Goal: Information Seeking & Learning: Get advice/opinions

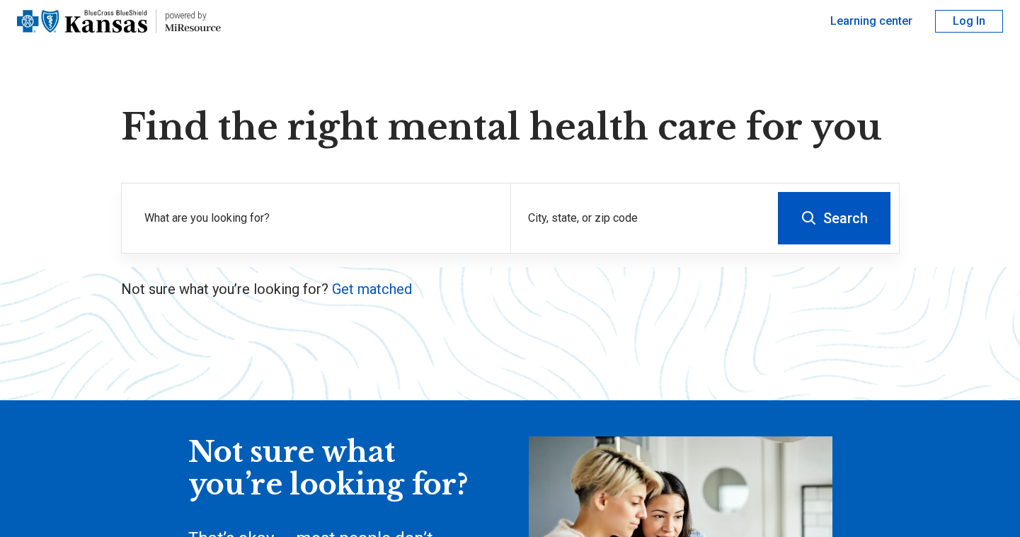
scroll to position [96, 0]
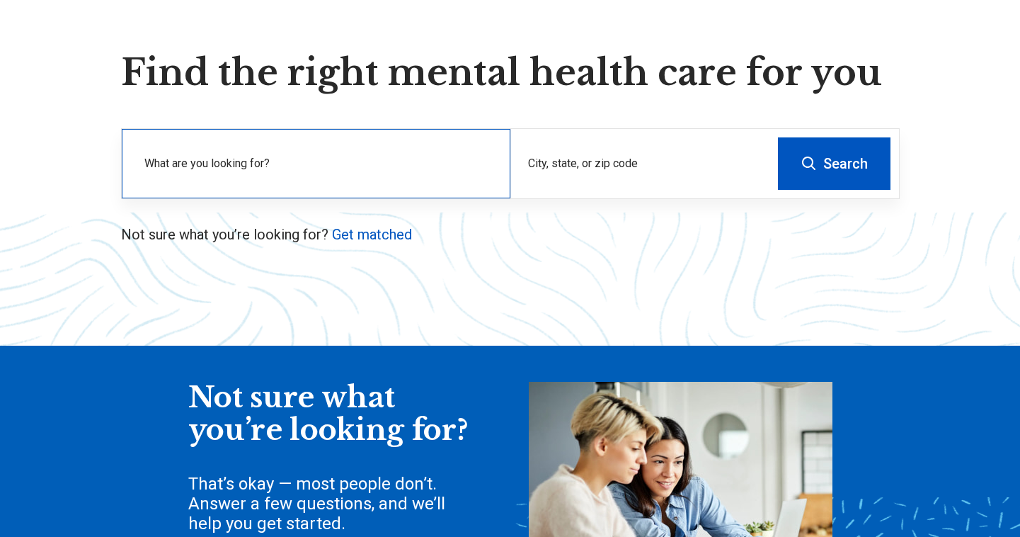
click at [319, 171] on label "What are you looking for?" at bounding box center [318, 163] width 349 height 17
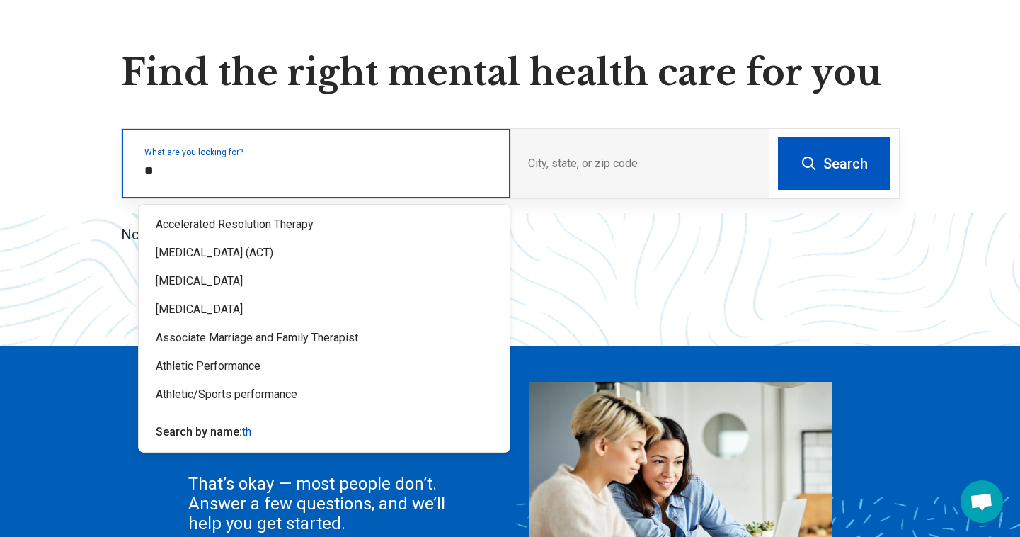
type input "*"
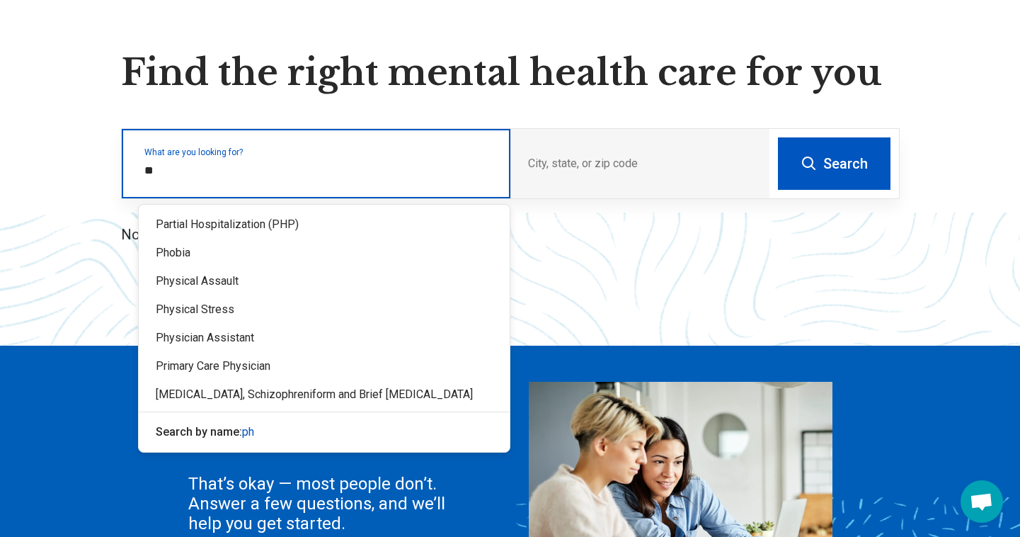
type input "*"
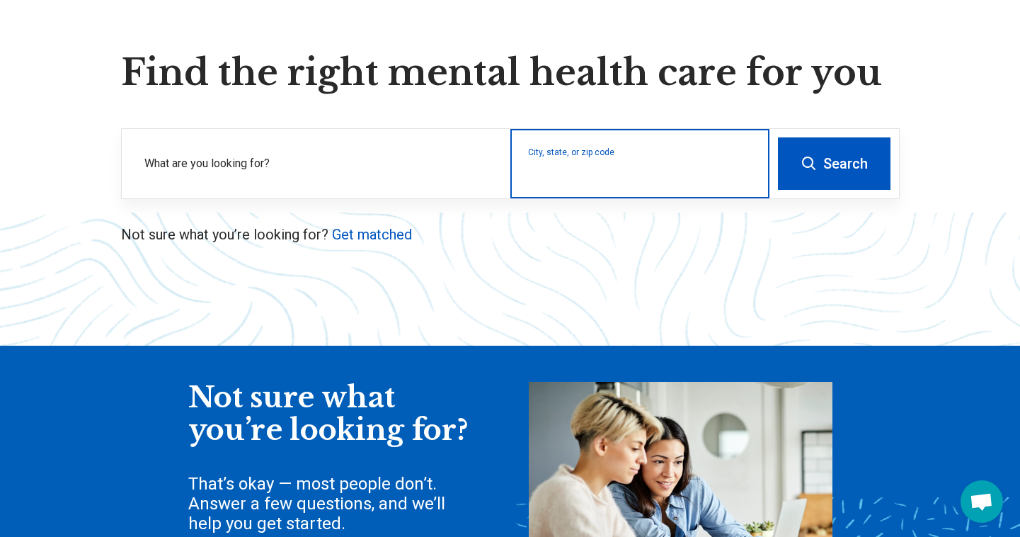
click at [608, 179] on input "City, state, or zip code" at bounding box center [640, 172] width 224 height 17
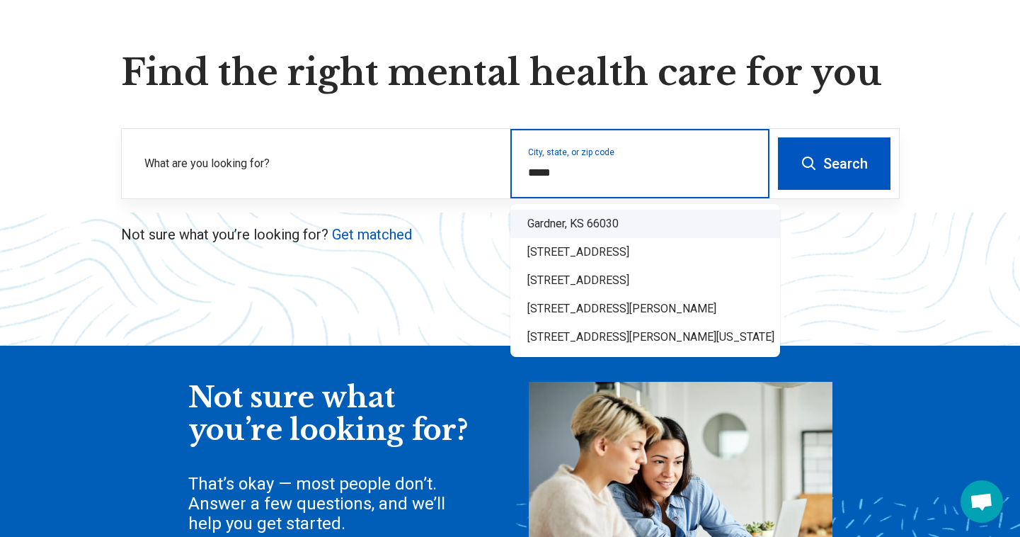
click at [653, 220] on div "Gardner, KS 66030" at bounding box center [646, 224] width 270 height 28
type input "**********"
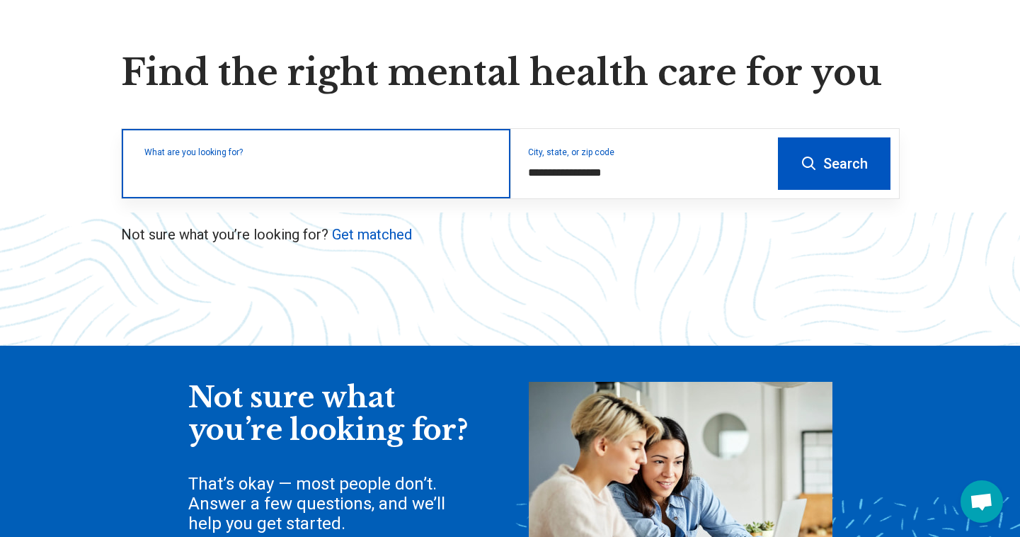
click at [403, 183] on div "What are you looking for?" at bounding box center [316, 163] width 389 height 69
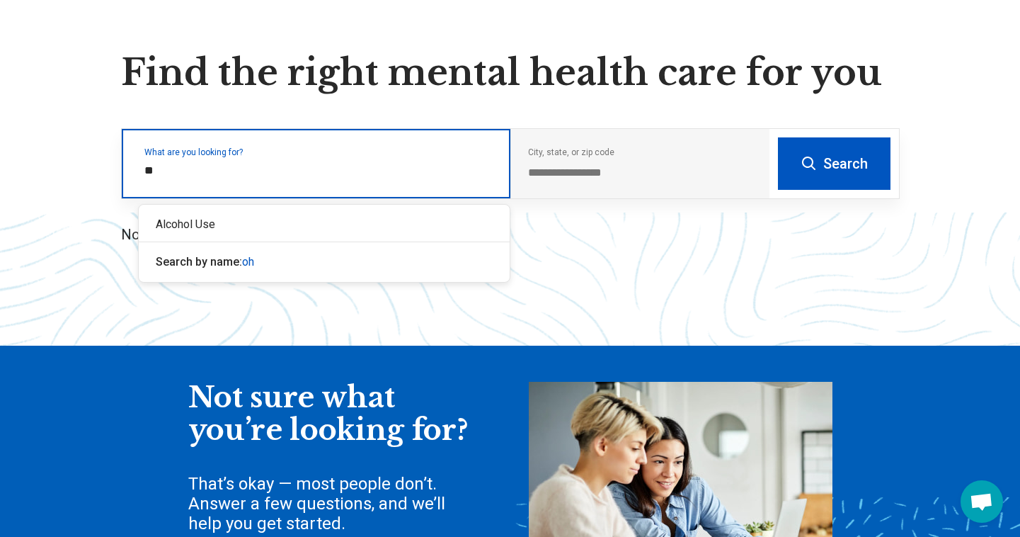
type input "*"
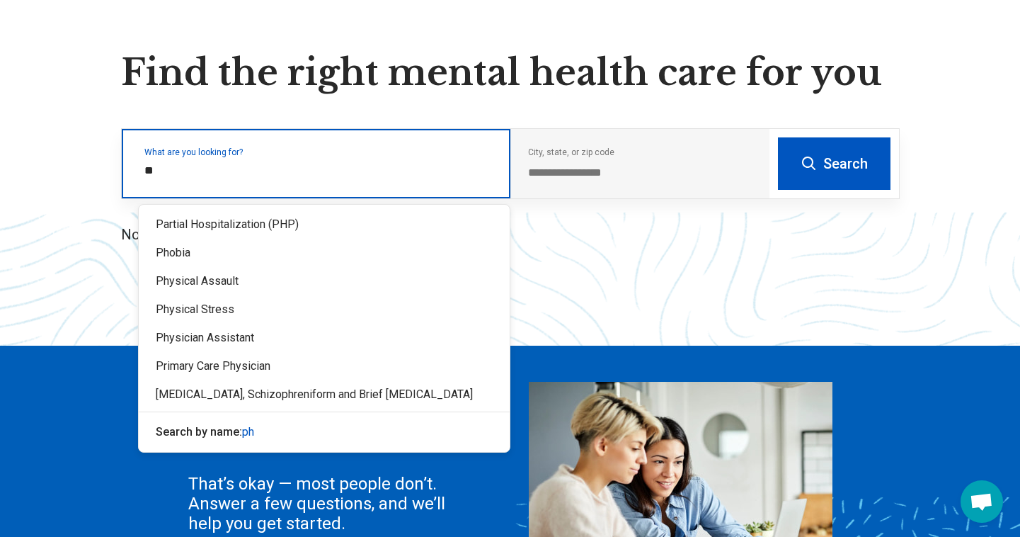
type input "*"
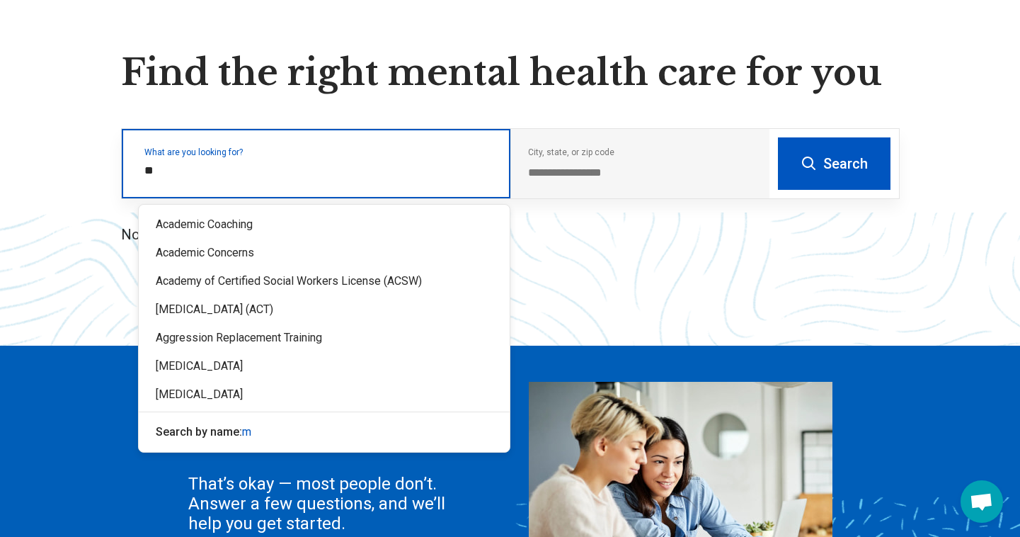
type input "*"
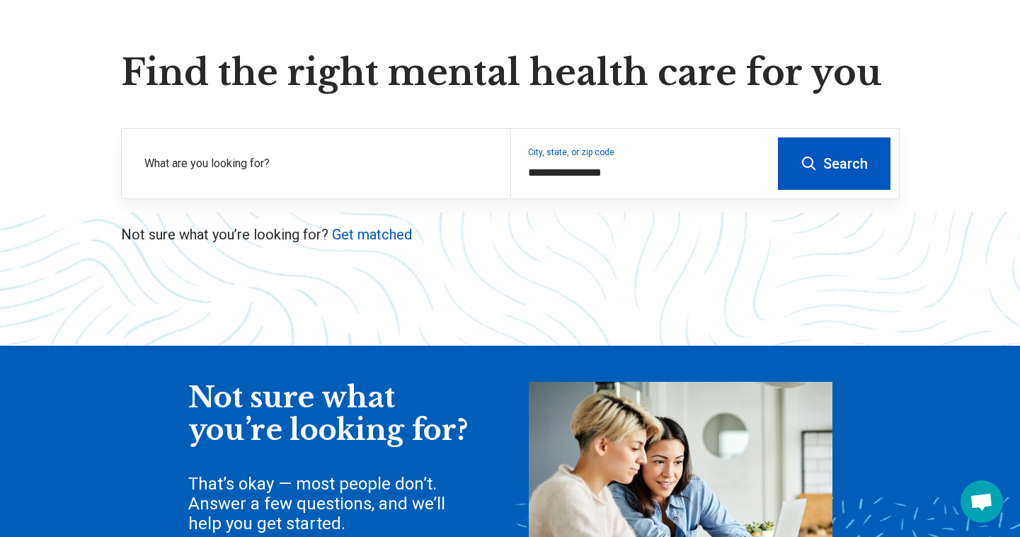
click at [848, 151] on button "Search" at bounding box center [834, 163] width 113 height 52
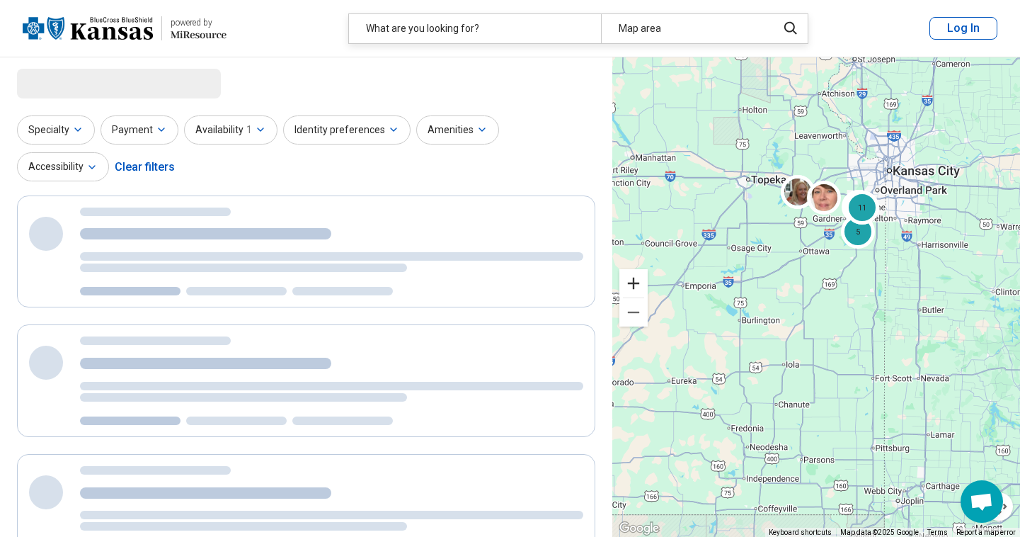
click at [640, 288] on button "Zoom in" at bounding box center [634, 283] width 28 height 28
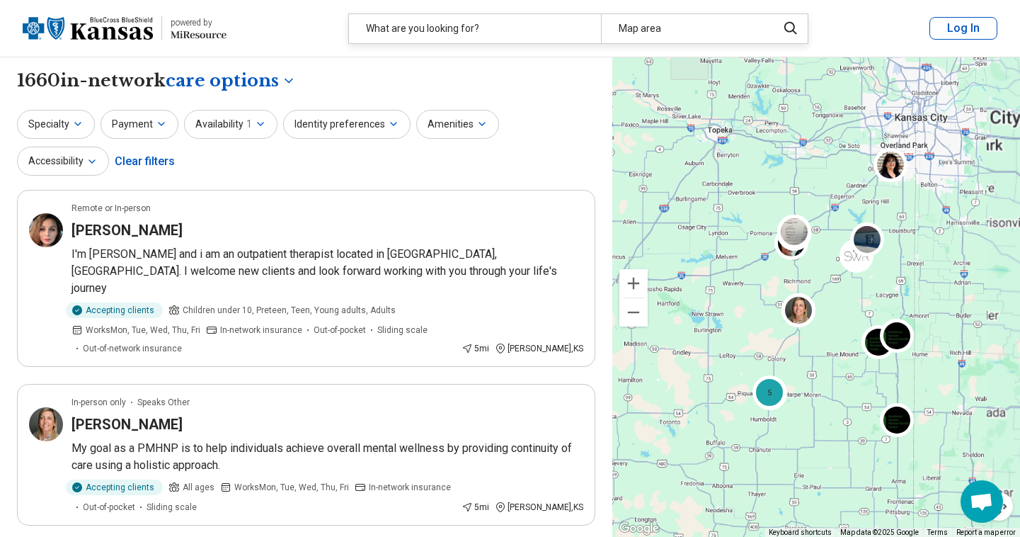
click at [640, 288] on button "Zoom in" at bounding box center [634, 283] width 28 height 28
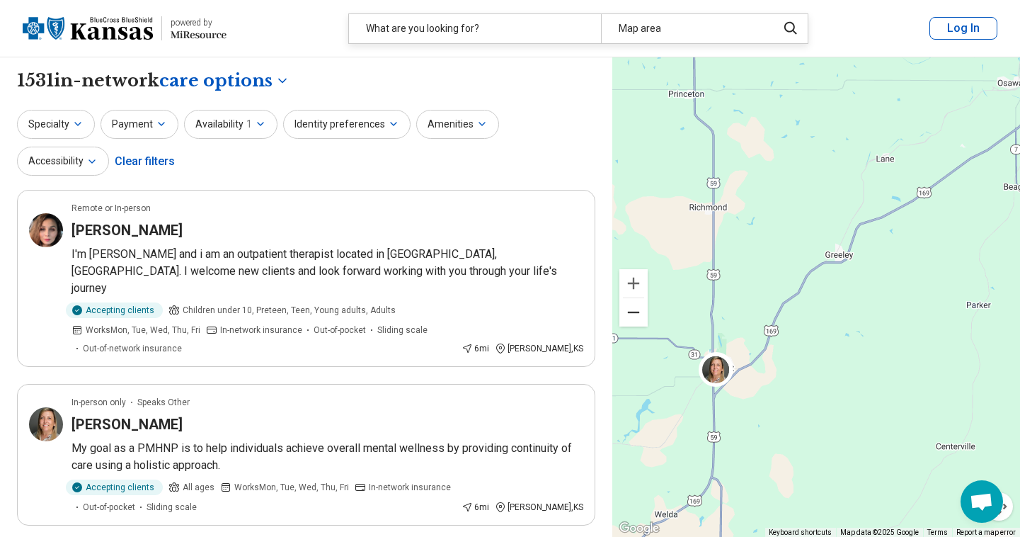
click at [631, 319] on button "Zoom out" at bounding box center [634, 312] width 28 height 28
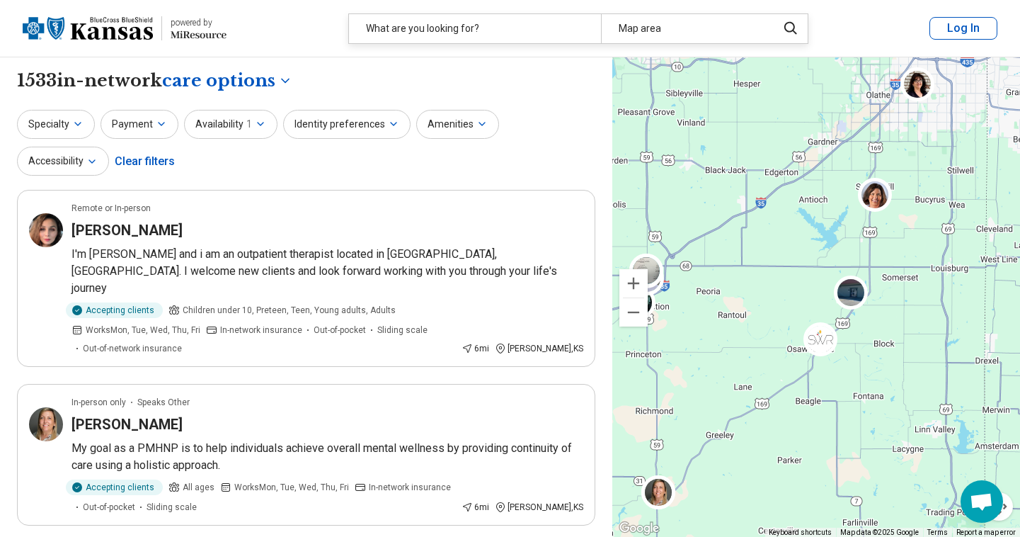
drag, startPoint x: 717, startPoint y: 229, endPoint x: 610, endPoint y: 387, distance: 190.9
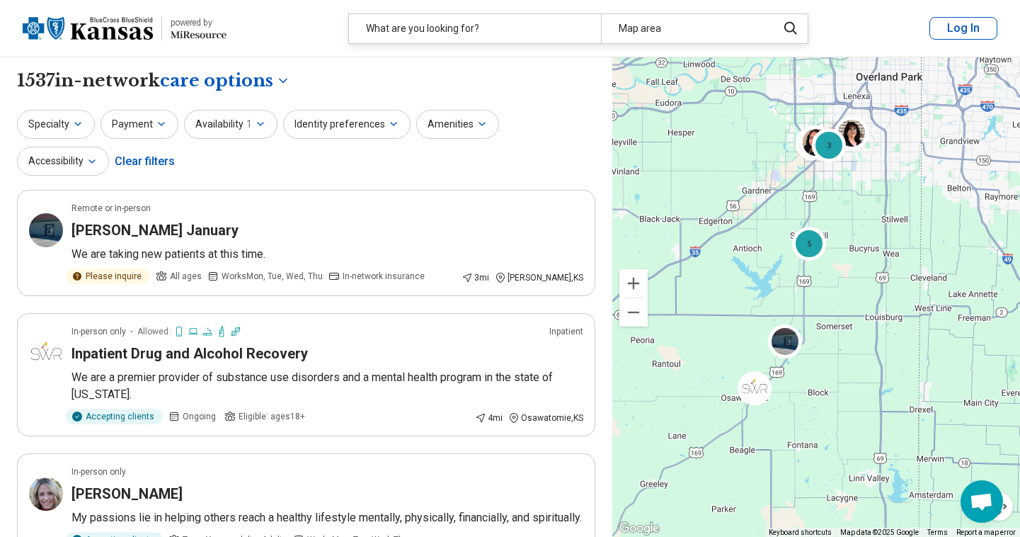
drag, startPoint x: 777, startPoint y: 254, endPoint x: 709, endPoint y: 305, distance: 85.0
click at [710, 305] on div "5 2 3 4 3" at bounding box center [817, 297] width 408 height 480
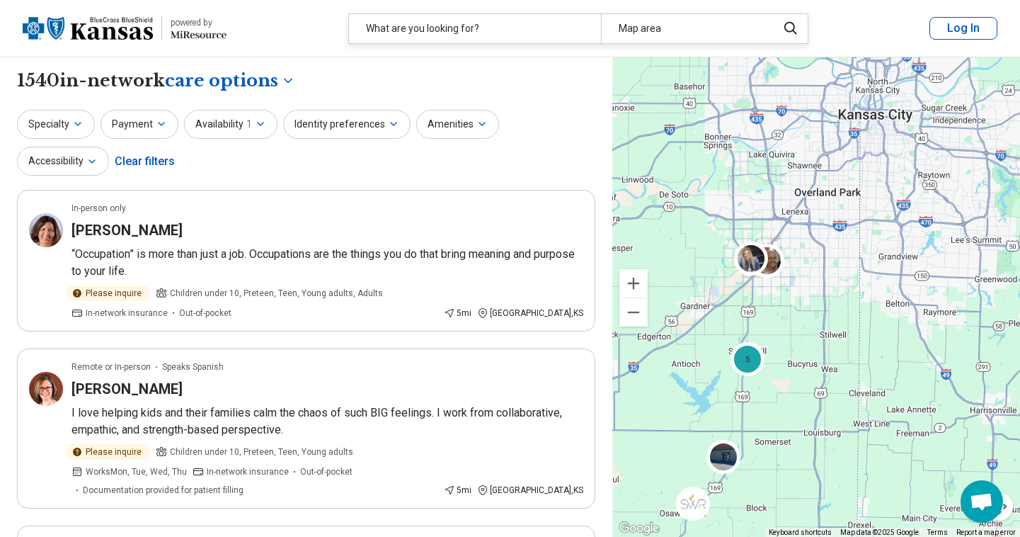
drag, startPoint x: 741, startPoint y: 193, endPoint x: 688, endPoint y: 312, distance: 130.3
click at [688, 312] on div "5 11 11" at bounding box center [817, 297] width 408 height 480
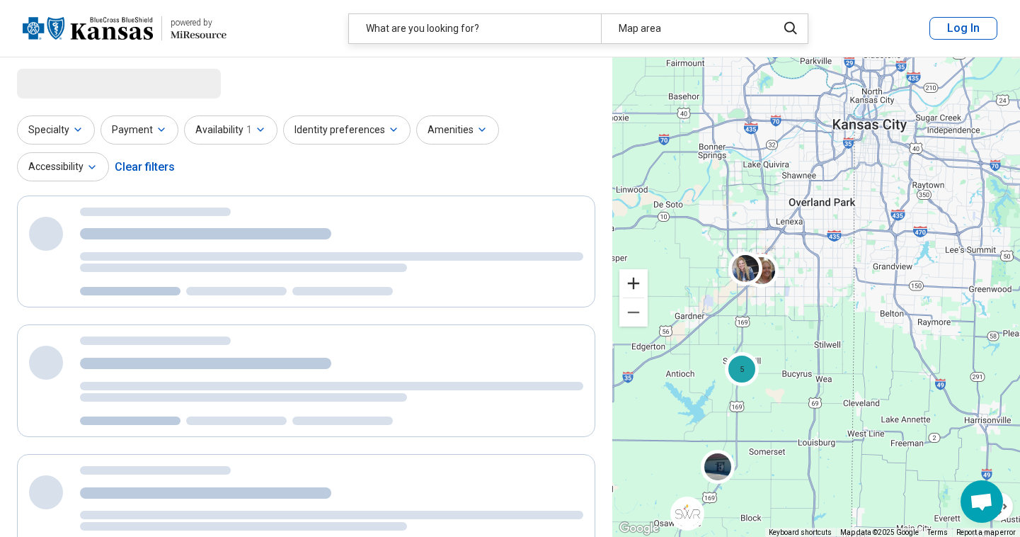
click at [630, 285] on button "Zoom in" at bounding box center [634, 283] width 28 height 28
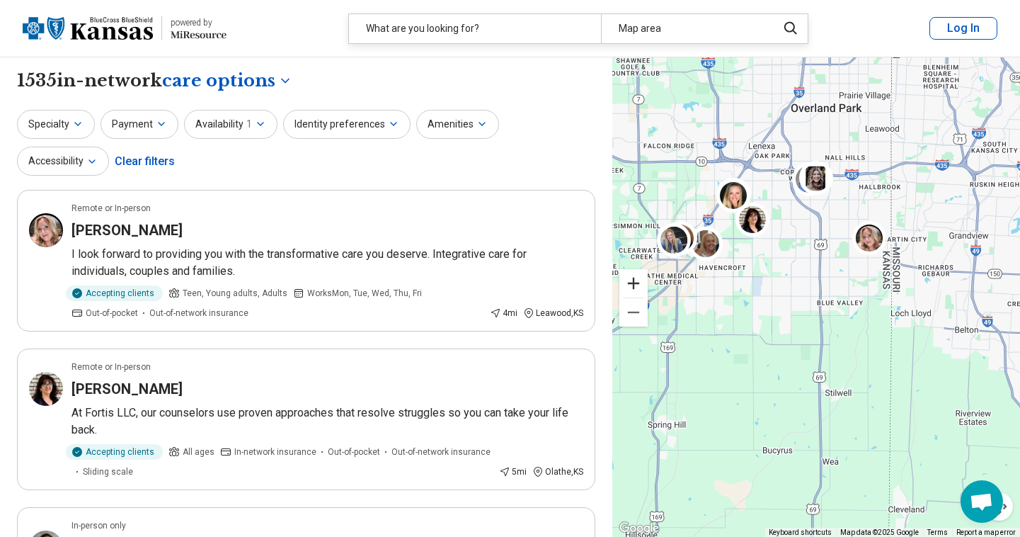
click at [632, 284] on button "Zoom in" at bounding box center [634, 283] width 28 height 28
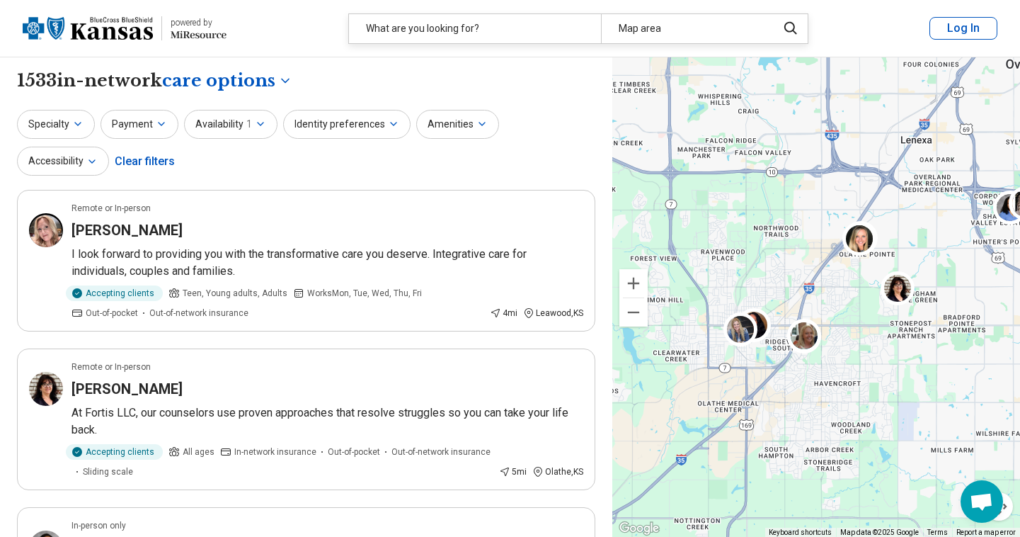
drag, startPoint x: 654, startPoint y: 226, endPoint x: 862, endPoint y: 372, distance: 254.0
click at [863, 372] on div "12 11" at bounding box center [817, 297] width 408 height 480
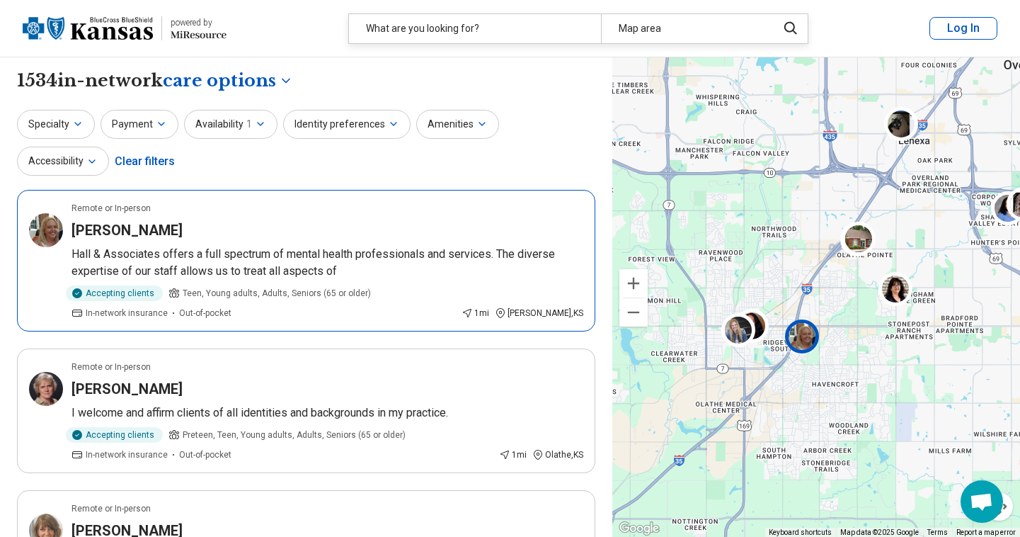
click at [807, 338] on img at bounding box center [802, 336] width 34 height 34
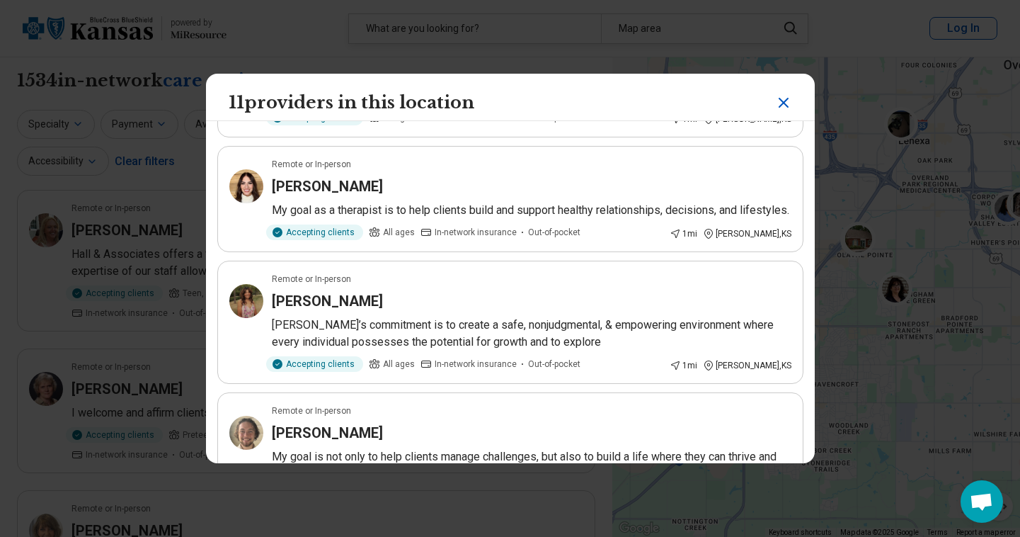
scroll to position [402, 0]
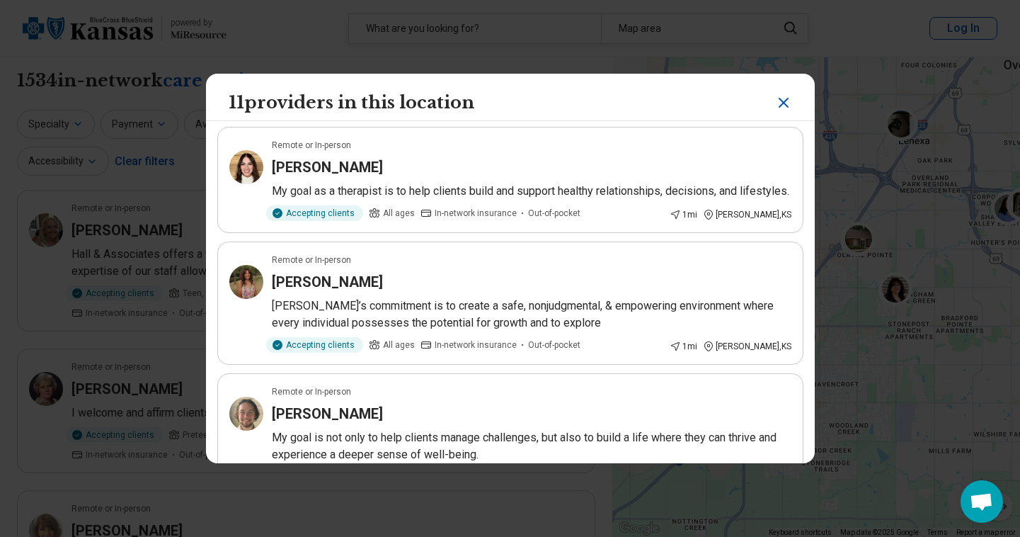
click at [785, 100] on icon "Close" at bounding box center [784, 102] width 8 height 8
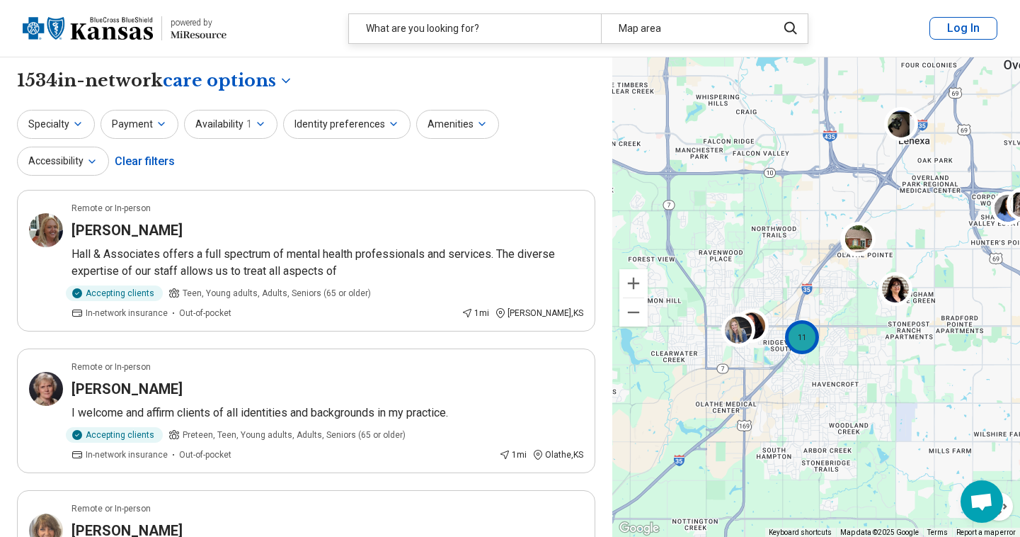
click at [805, 338] on div "11" at bounding box center [802, 337] width 34 height 34
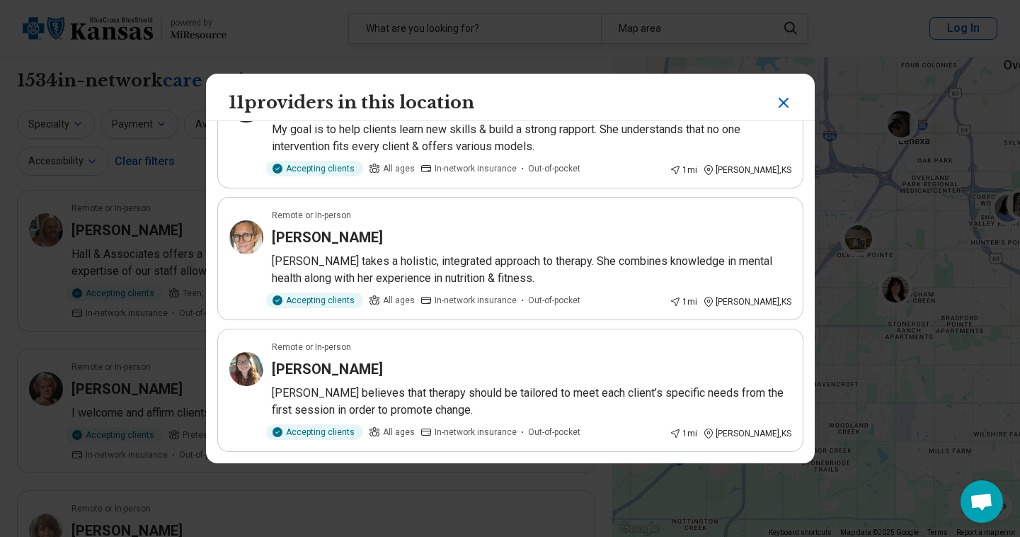
scroll to position [1141, 0]
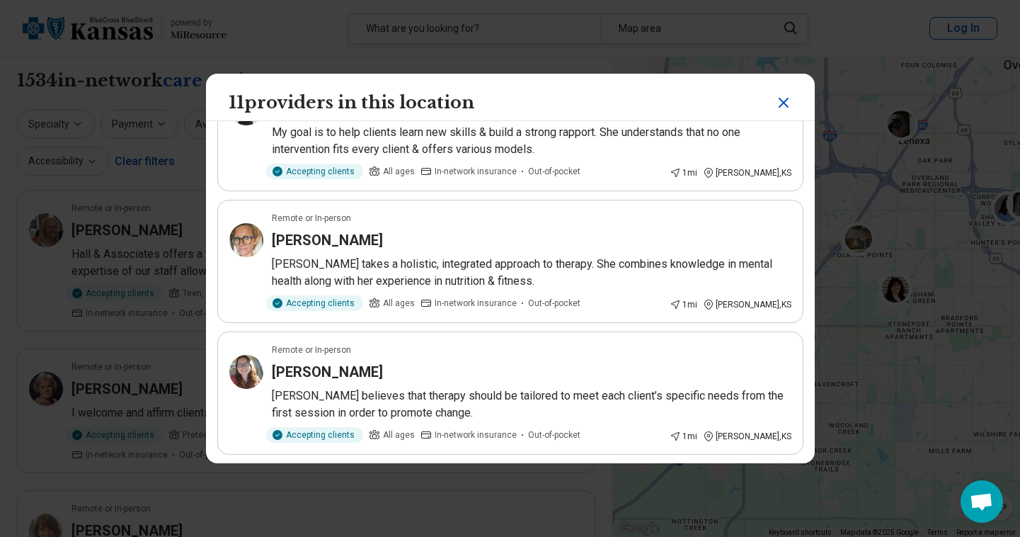
click at [786, 103] on icon "Close" at bounding box center [783, 102] width 17 height 17
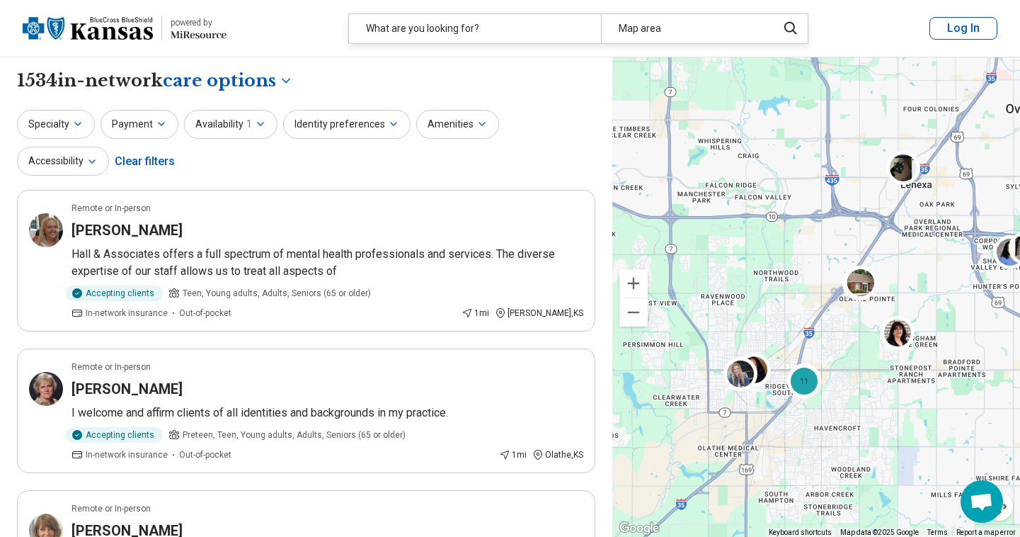
drag, startPoint x: 763, startPoint y: 394, endPoint x: 763, endPoint y: 436, distance: 41.8
click at [763, 436] on div "11 12" at bounding box center [817, 297] width 408 height 480
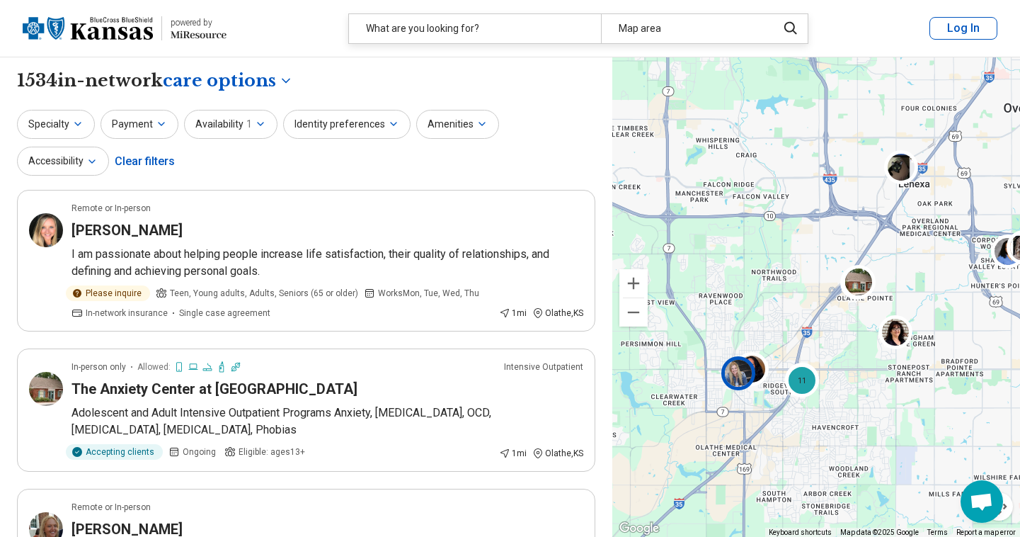
click at [739, 374] on img at bounding box center [738, 373] width 34 height 34
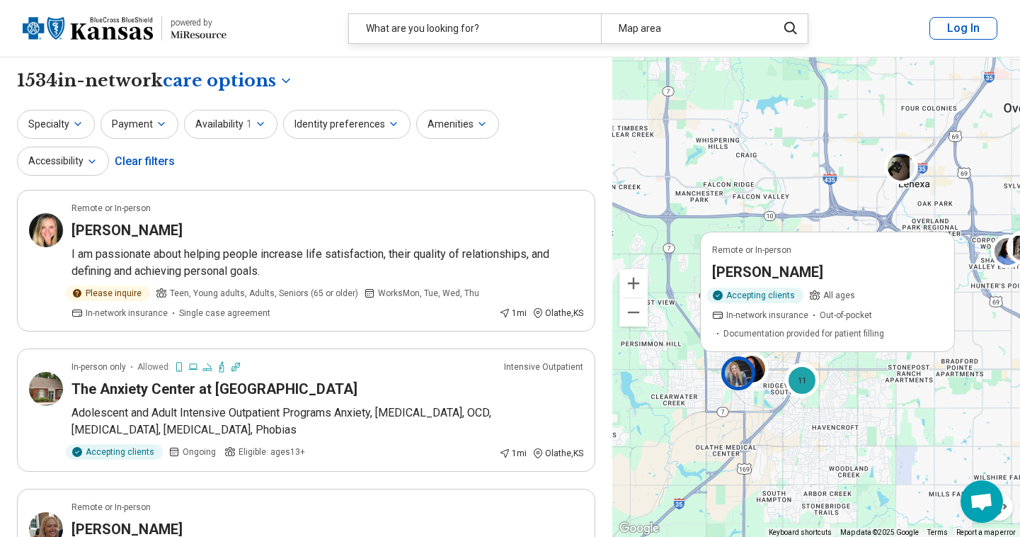
click at [764, 268] on h3 "LEAH MATHESON" at bounding box center [767, 272] width 111 height 20
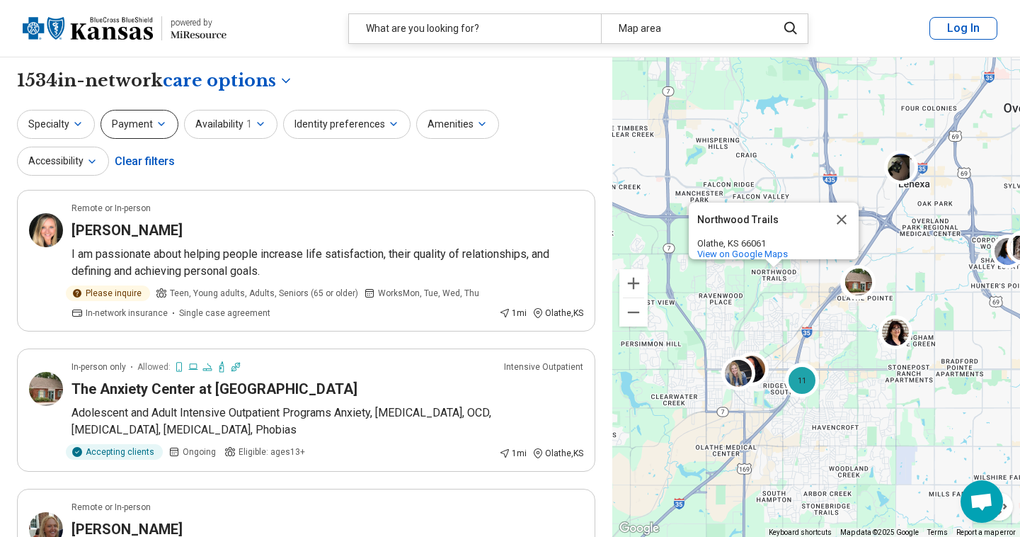
click at [121, 130] on button "Payment" at bounding box center [140, 124] width 78 height 29
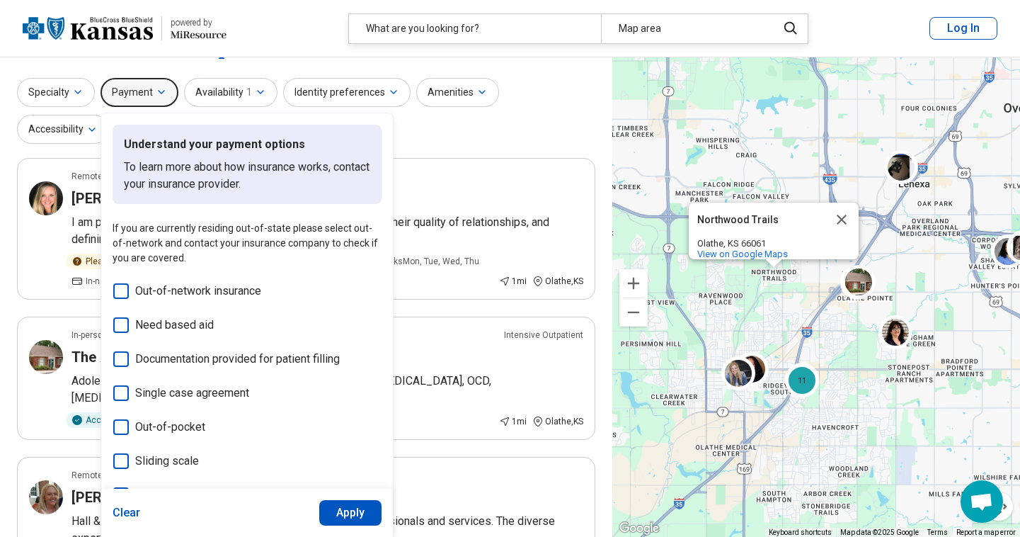
scroll to position [30, 0]
click at [572, 130] on div "Specialty Payment Understand your payment options To learn more about how insur…" at bounding box center [306, 113] width 579 height 69
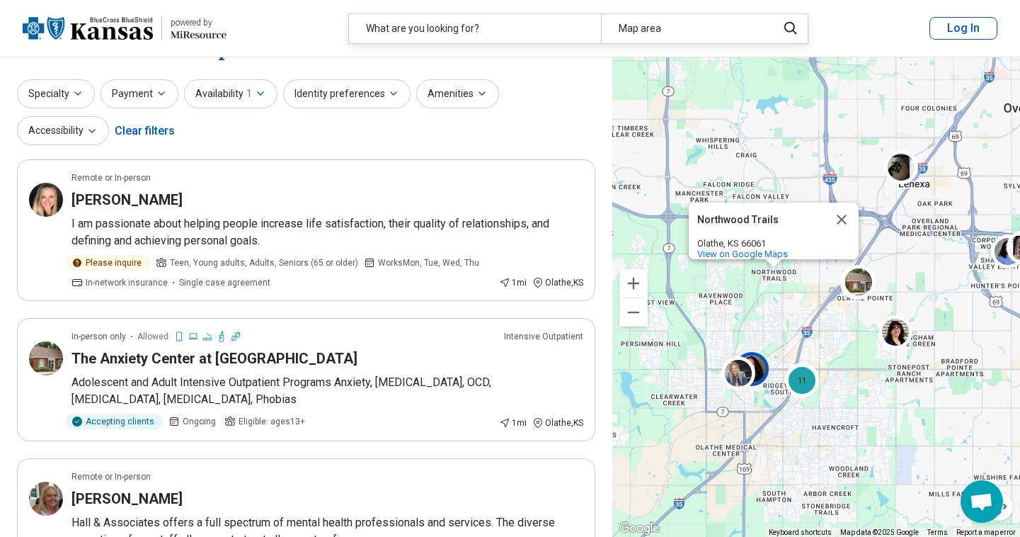
click at [764, 365] on img at bounding box center [752, 369] width 34 height 34
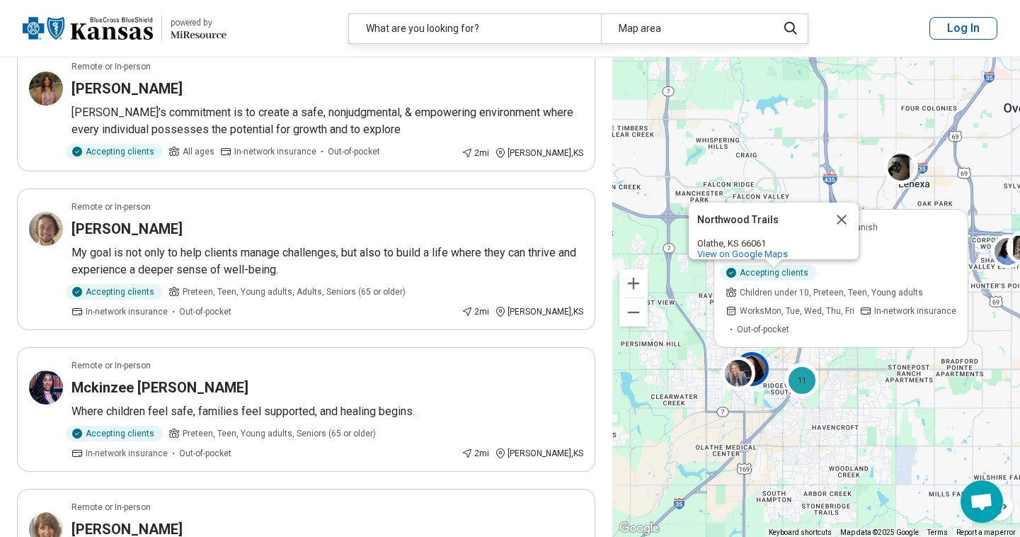
scroll to position [133, 0]
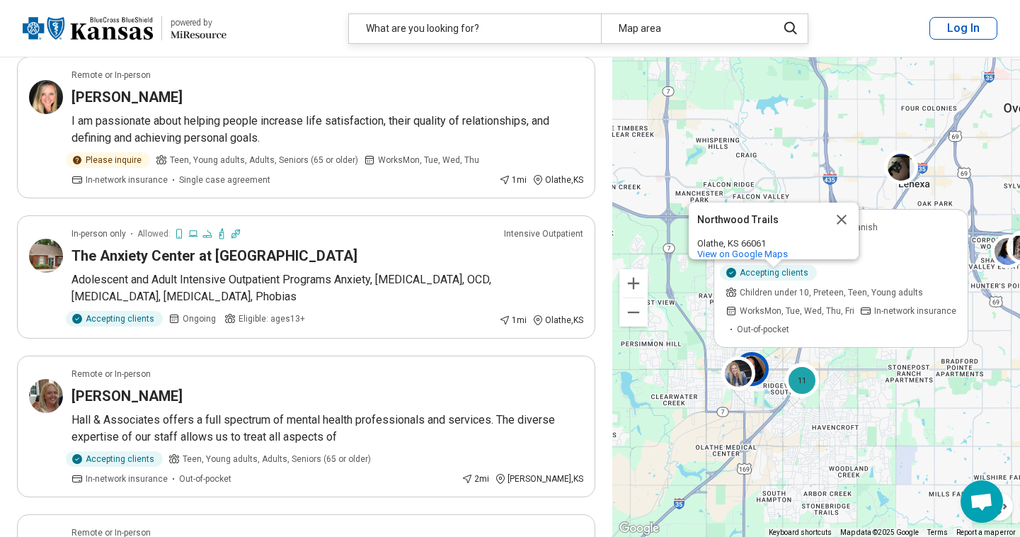
click at [755, 301] on div "Accepting clients Children under 10, Preteen, Teen, Young adults Works Mon, Tue…" at bounding box center [841, 300] width 231 height 71
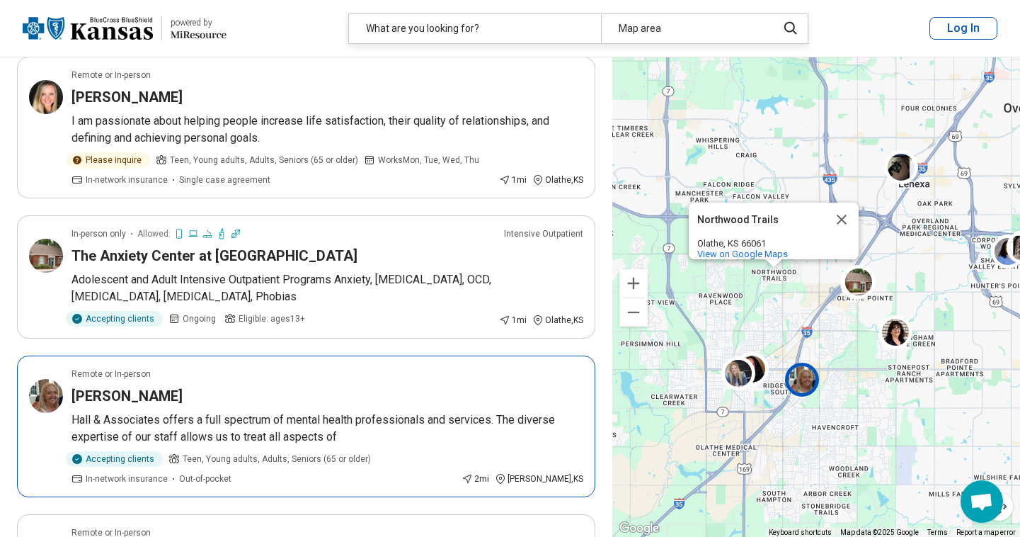
click at [809, 384] on img at bounding box center [802, 380] width 34 height 34
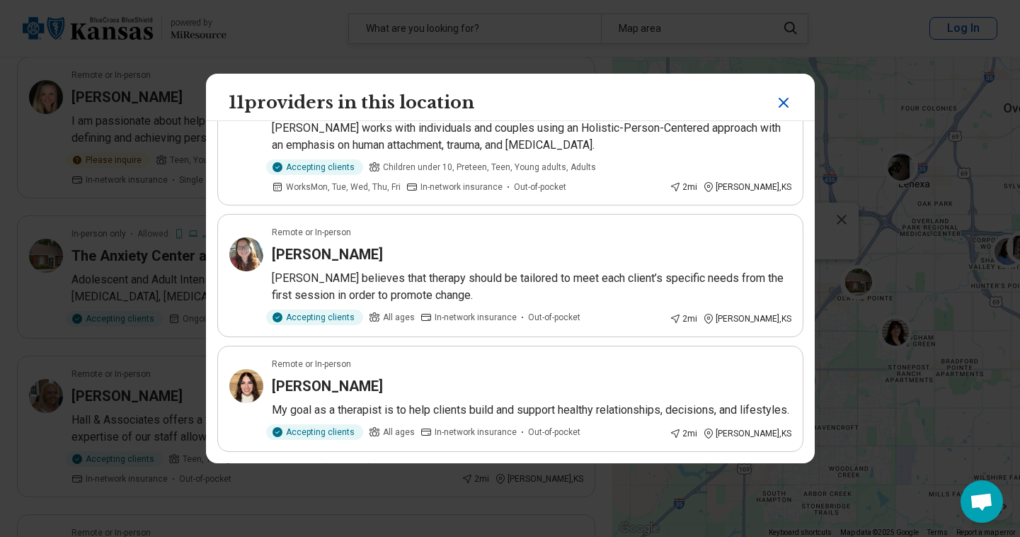
scroll to position [1160, 0]
click at [558, 251] on article "Remote or In-person Stephanie Thompson Stephanie believes that therapy should b…" at bounding box center [510, 275] width 586 height 123
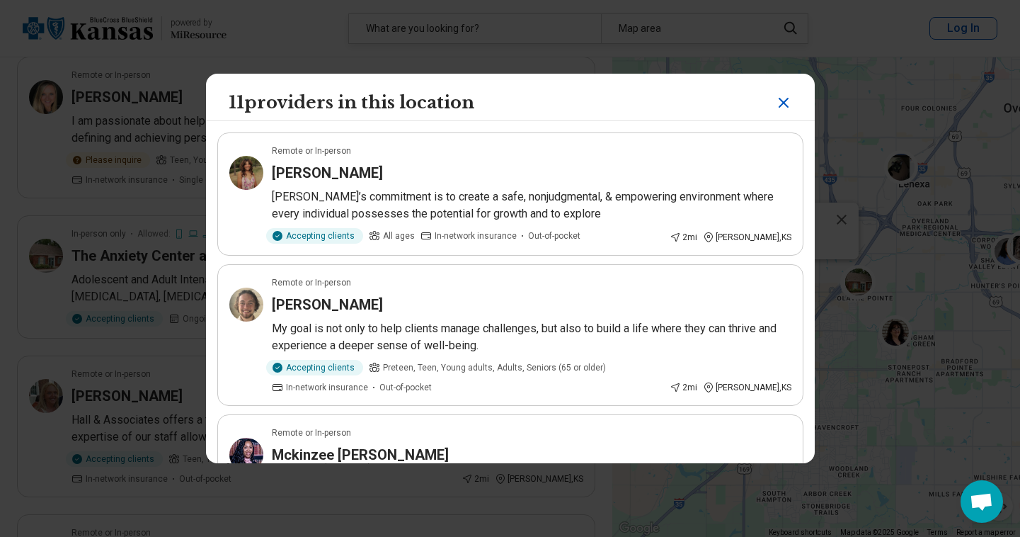
scroll to position [0, 0]
click at [249, 166] on img at bounding box center [246, 173] width 34 height 34
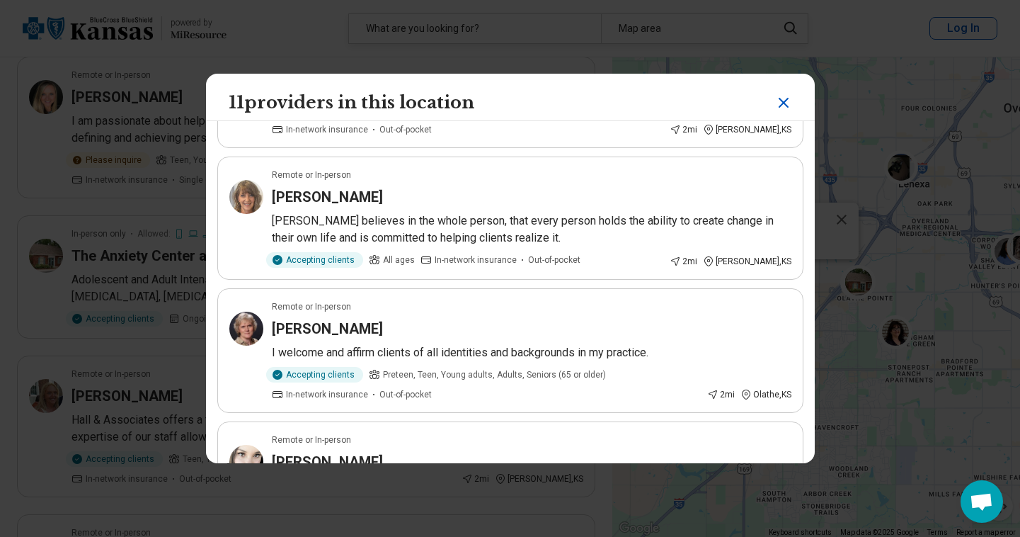
scroll to position [768, 0]
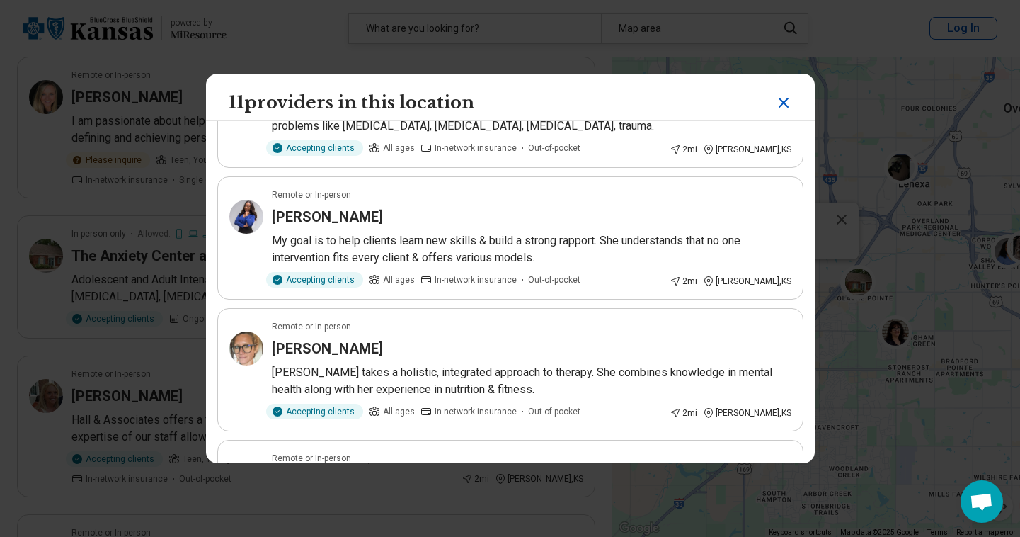
click at [782, 102] on icon "Close" at bounding box center [783, 102] width 17 height 17
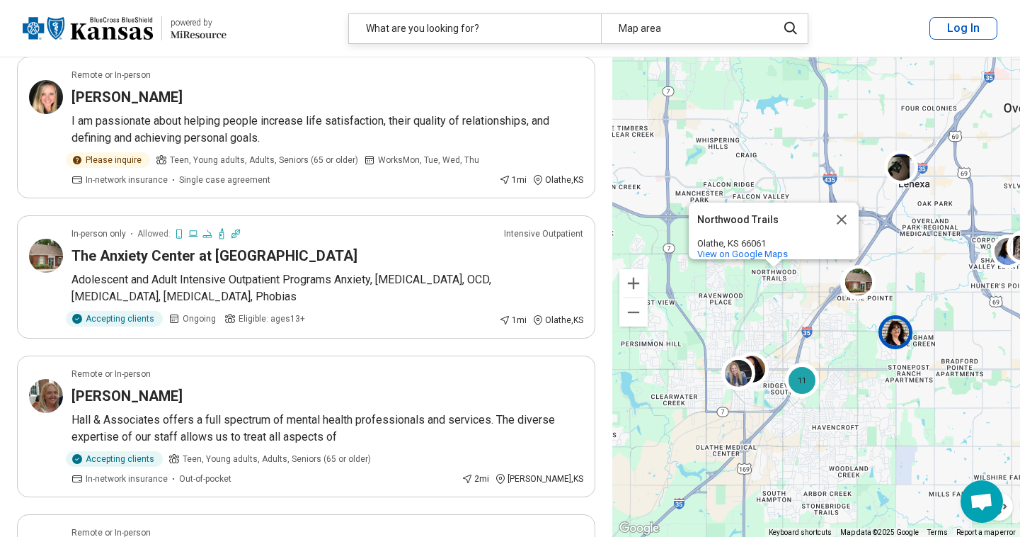
click at [902, 336] on img at bounding box center [896, 332] width 34 height 34
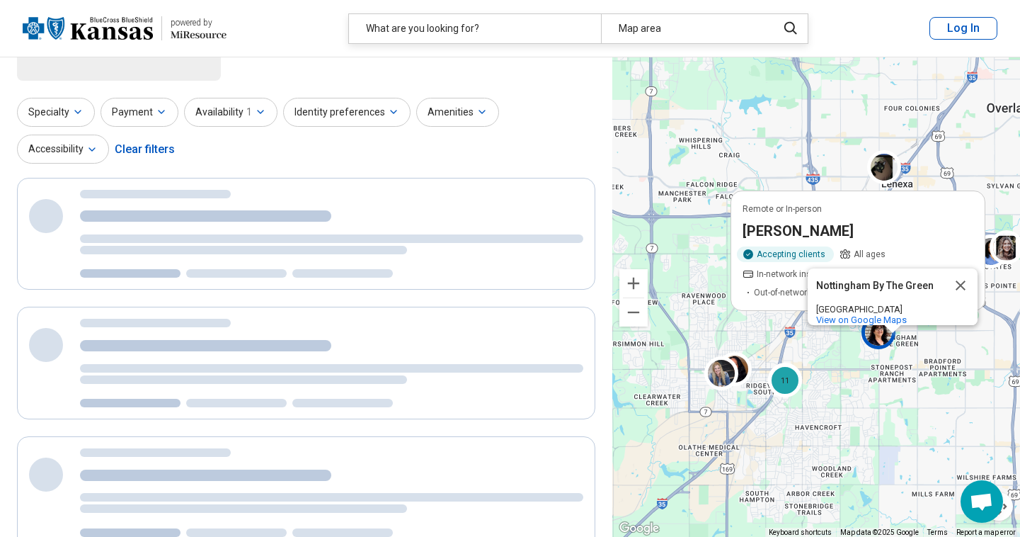
scroll to position [10, 0]
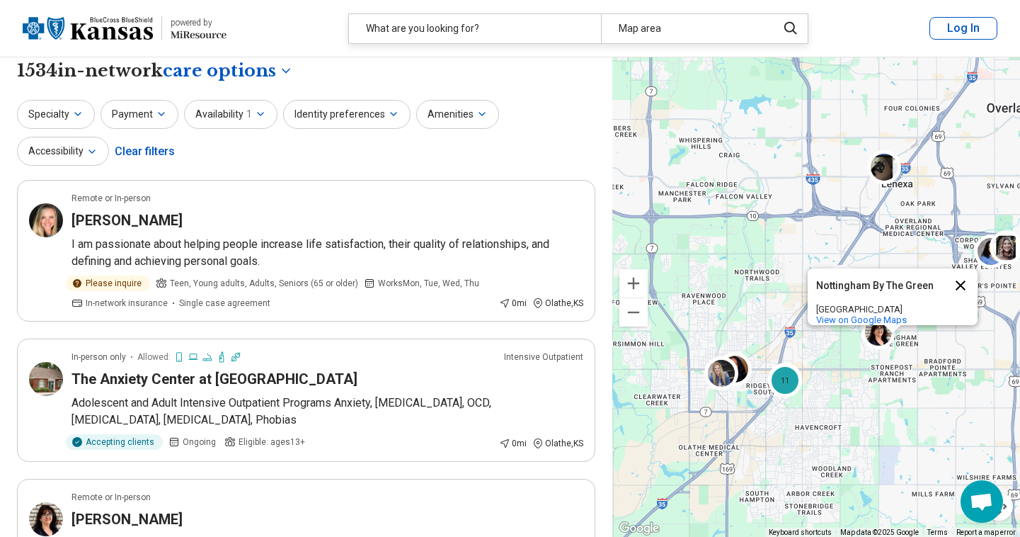
click at [967, 273] on button "Close" at bounding box center [961, 285] width 34 height 34
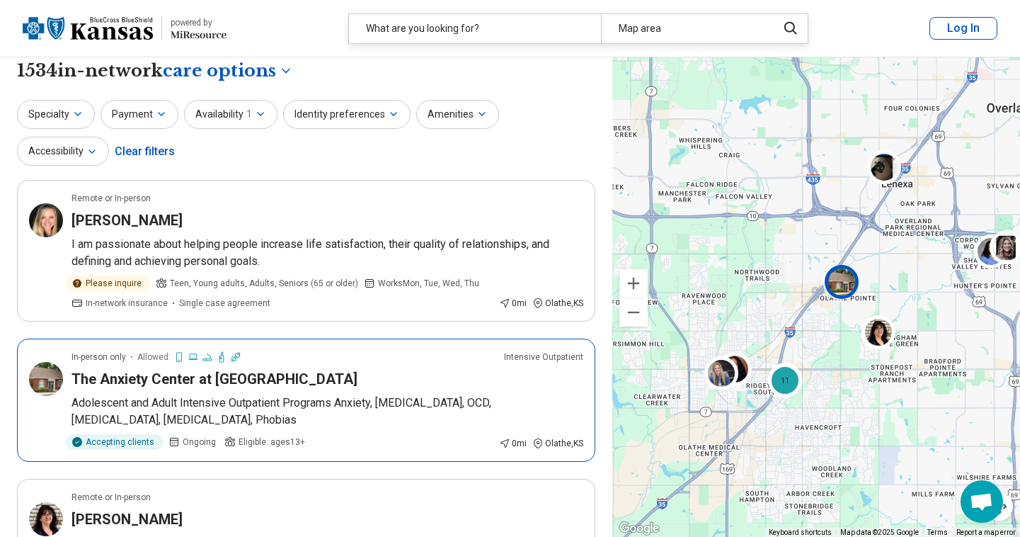
click at [844, 290] on img at bounding box center [842, 282] width 34 height 34
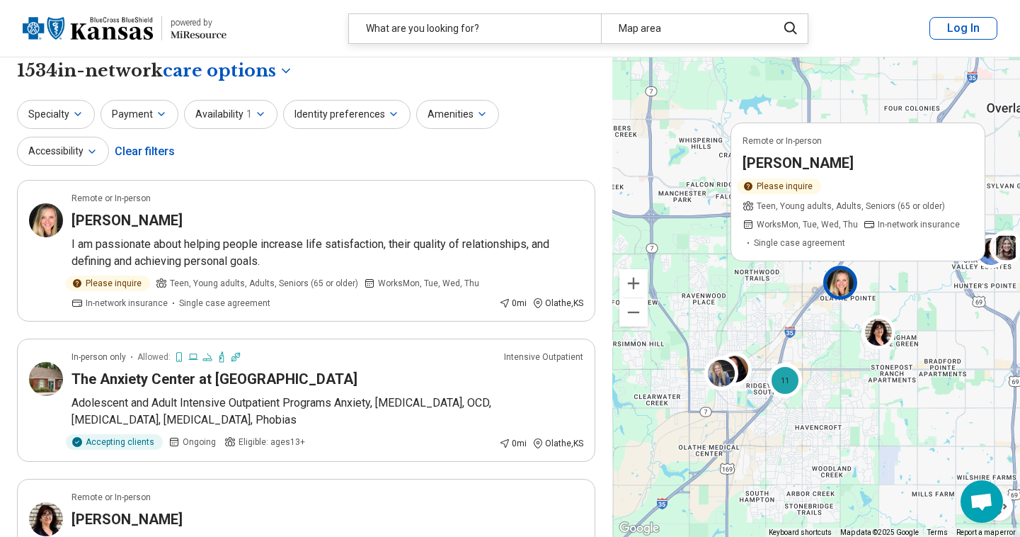
click at [812, 347] on div "Remote or In-person Angela Hullinger Please inquire Teen, Young adults, Adults,…" at bounding box center [817, 297] width 408 height 480
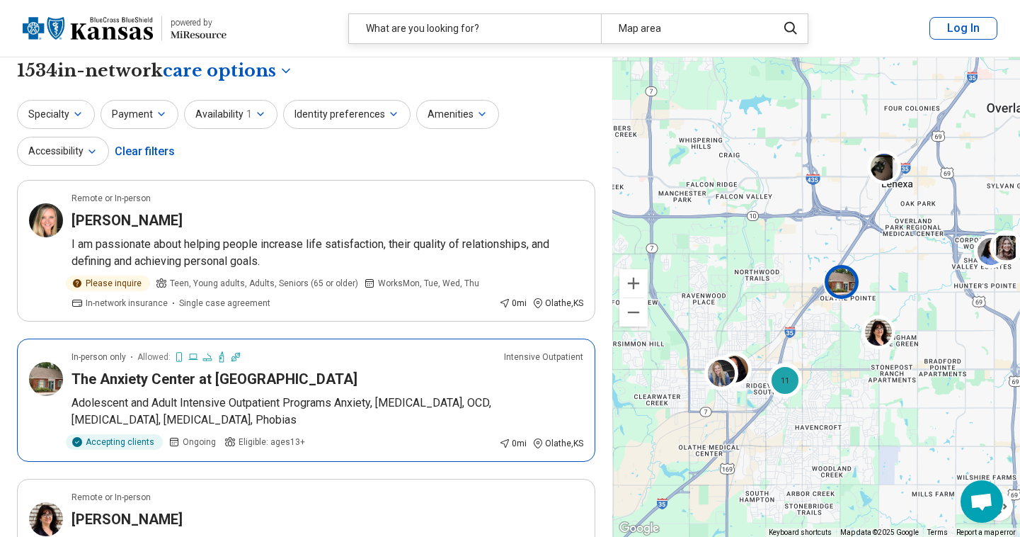
click at [838, 286] on img at bounding box center [842, 282] width 34 height 34
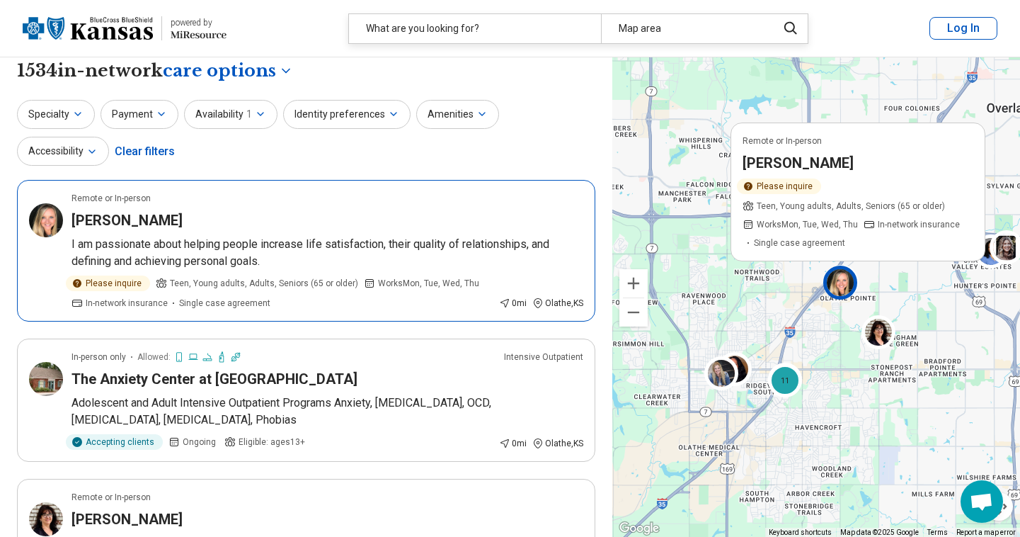
click at [364, 290] on p "Works Mon, Tue, Wed, Thu" at bounding box center [421, 283] width 115 height 16
click at [967, 132] on article "Remote or In-person Angela Hullinger Please inquire Teen, Young adults, Adults,…" at bounding box center [858, 192] width 255 height 139
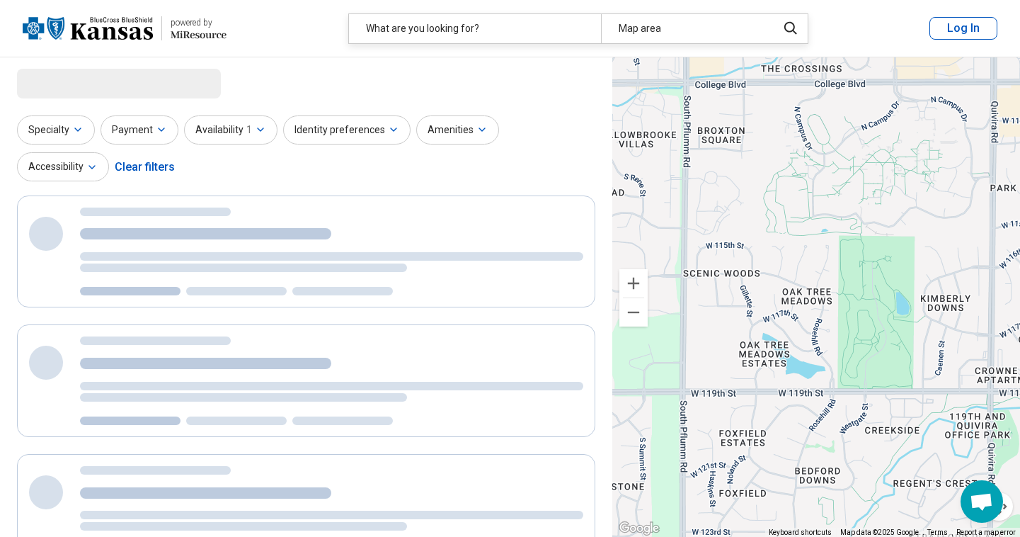
select select "***"
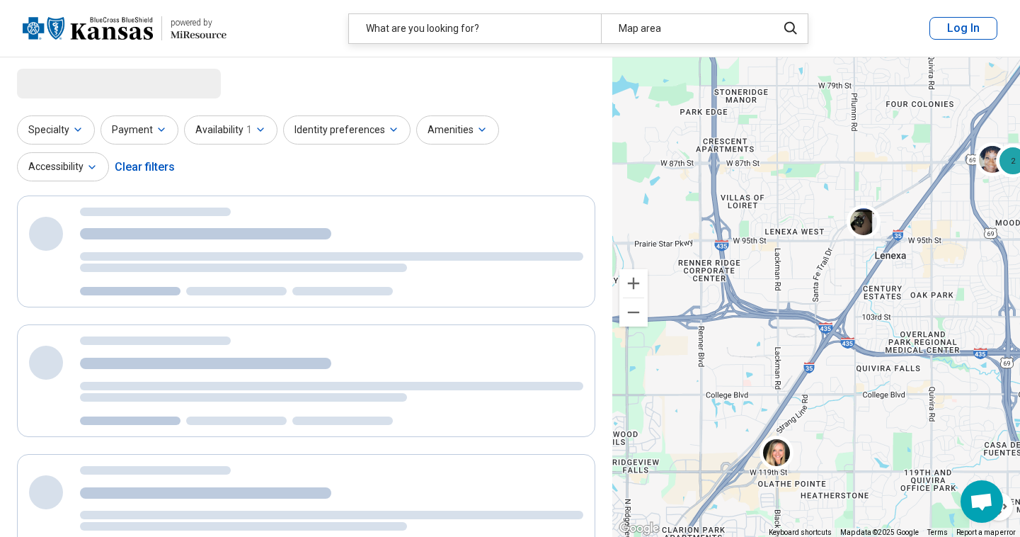
drag, startPoint x: 837, startPoint y: 211, endPoint x: 842, endPoint y: 377, distance: 166.5
click at [843, 377] on div "11 11 2" at bounding box center [817, 297] width 408 height 480
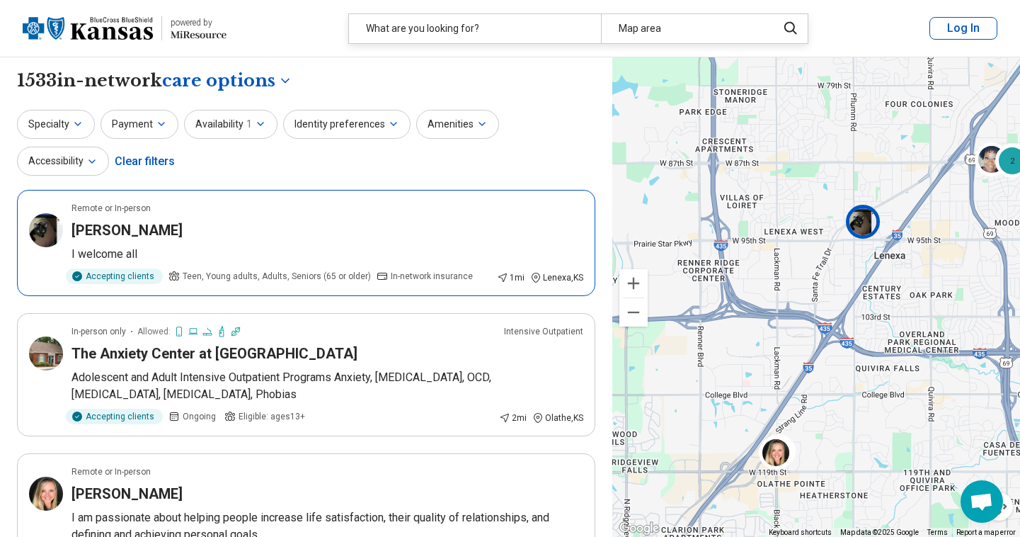
click at [865, 225] on img at bounding box center [863, 222] width 34 height 34
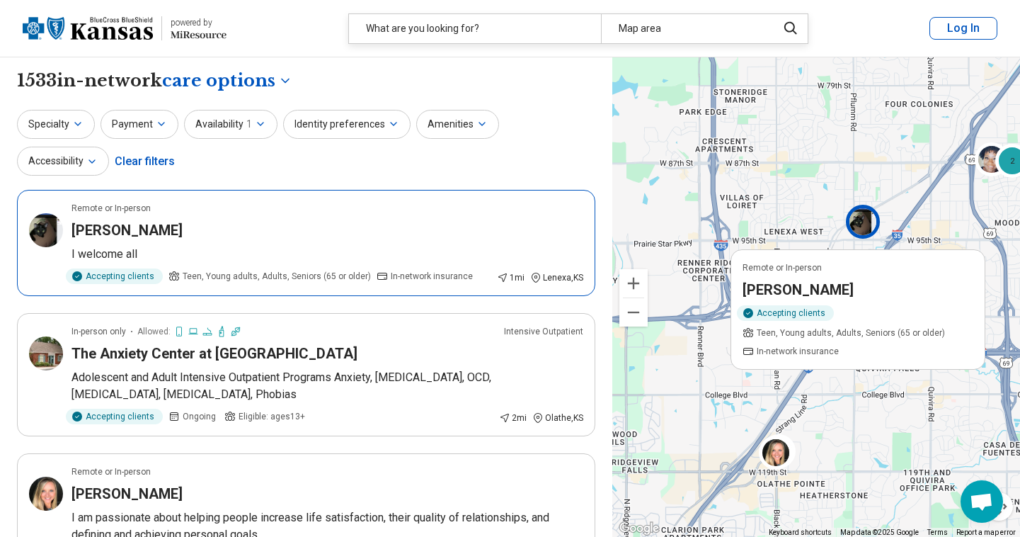
click at [44, 231] on img at bounding box center [46, 230] width 34 height 34
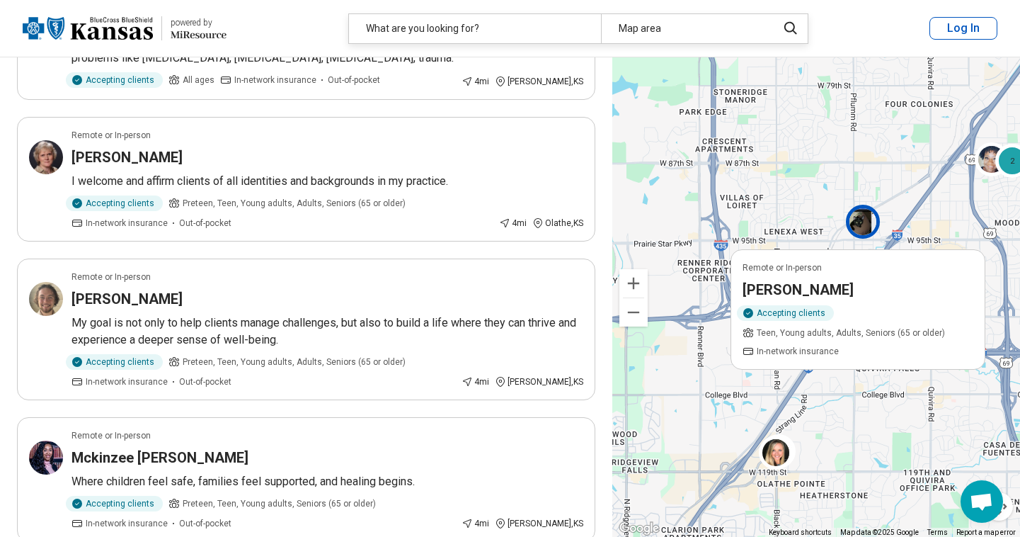
scroll to position [2452, 0]
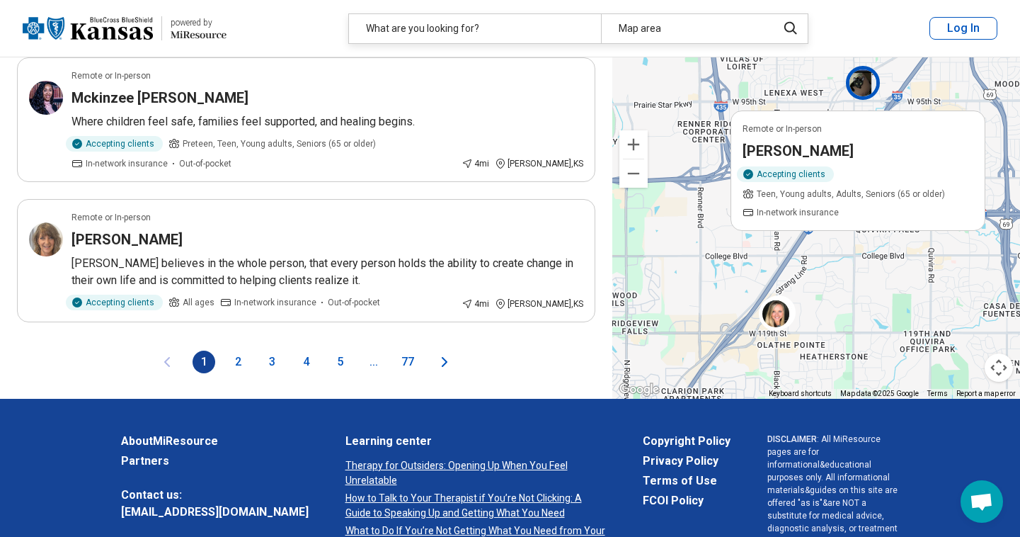
click at [240, 351] on button "2" at bounding box center [238, 362] width 23 height 23
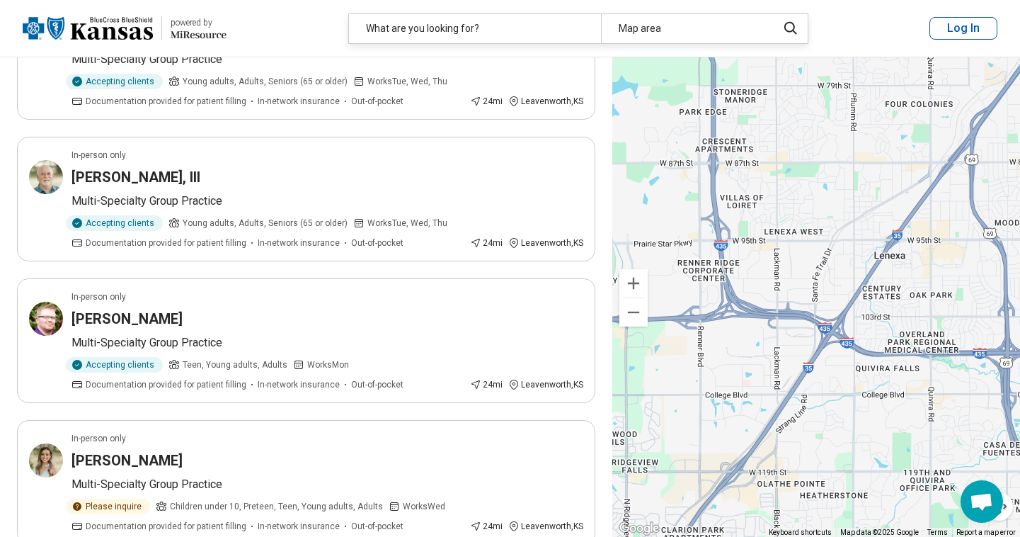
scroll to position [2721, 0]
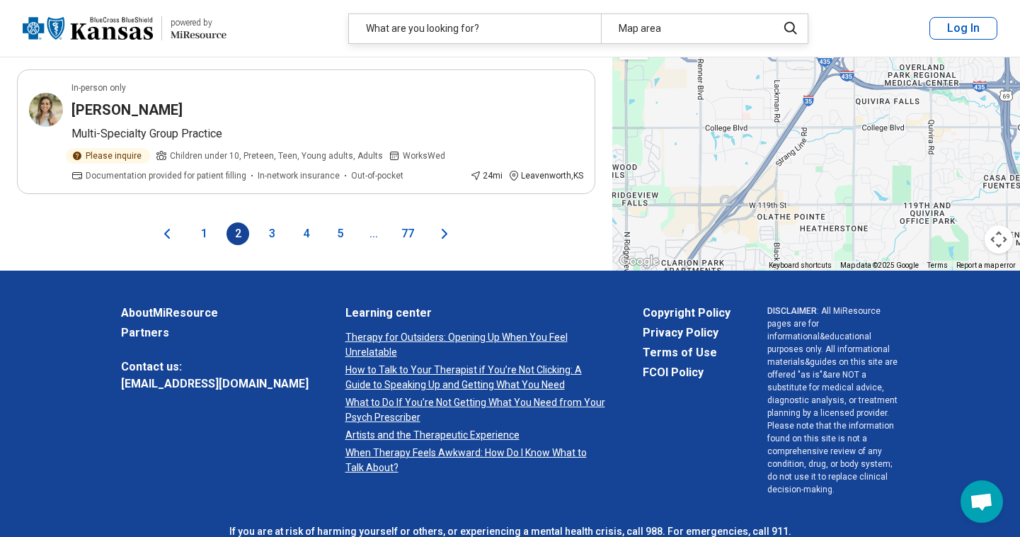
click at [268, 234] on button "3" at bounding box center [272, 233] width 23 height 23
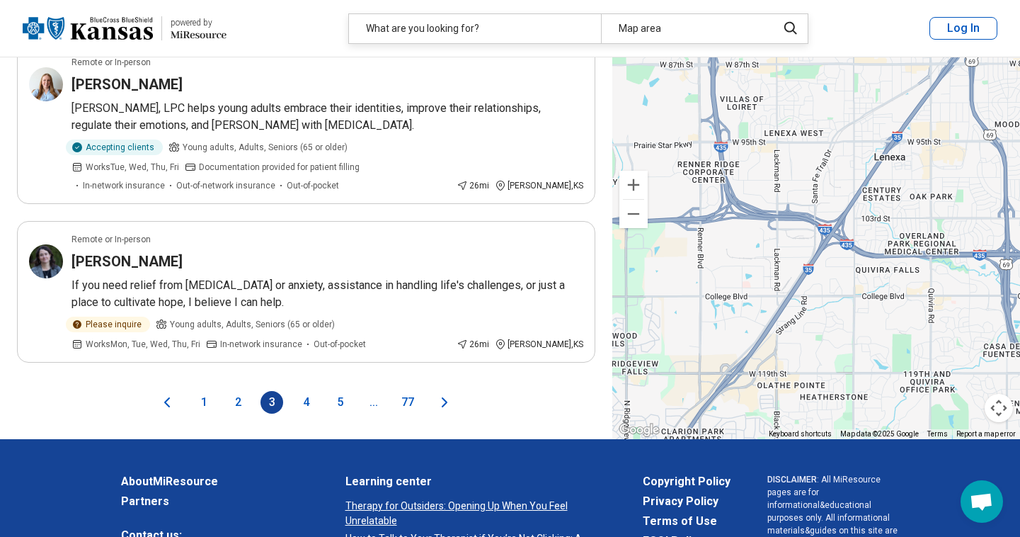
scroll to position [2925, 0]
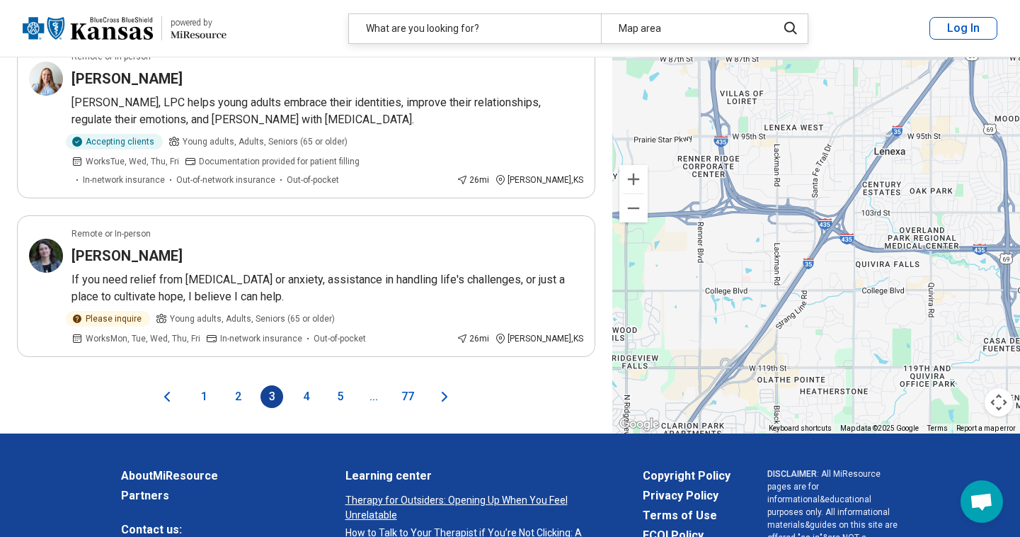
click at [302, 385] on button "4" at bounding box center [306, 396] width 23 height 23
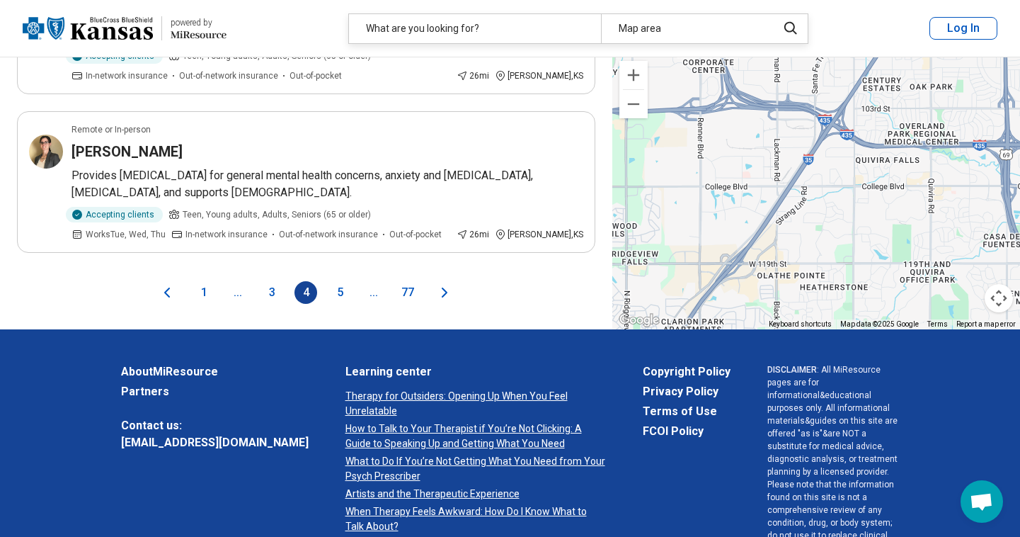
scroll to position [3008, 0]
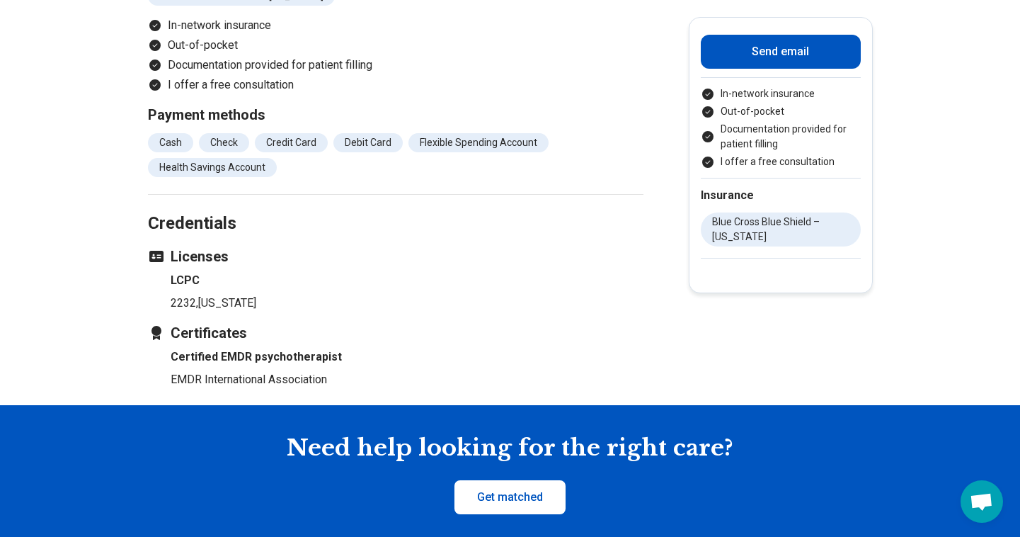
scroll to position [841, 0]
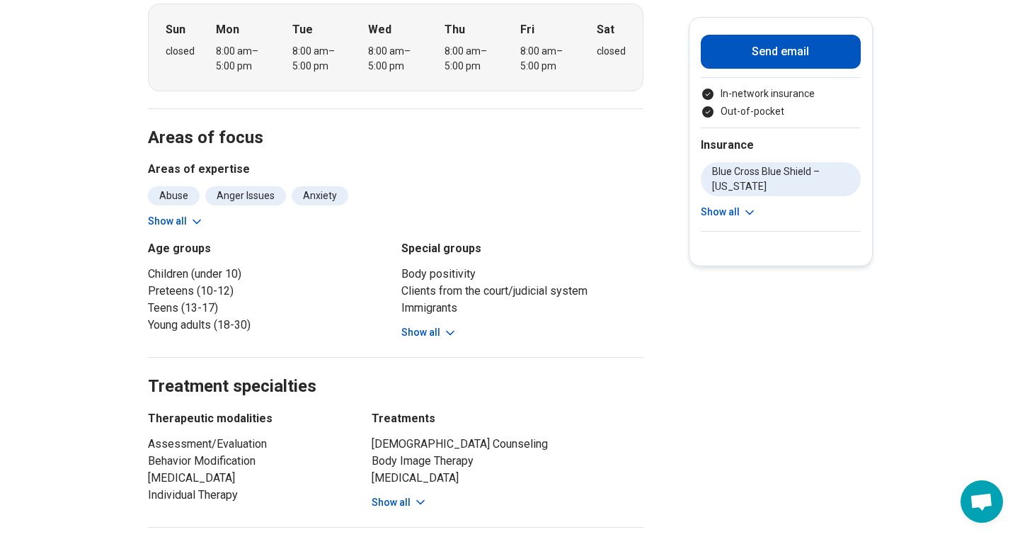
scroll to position [492, 0]
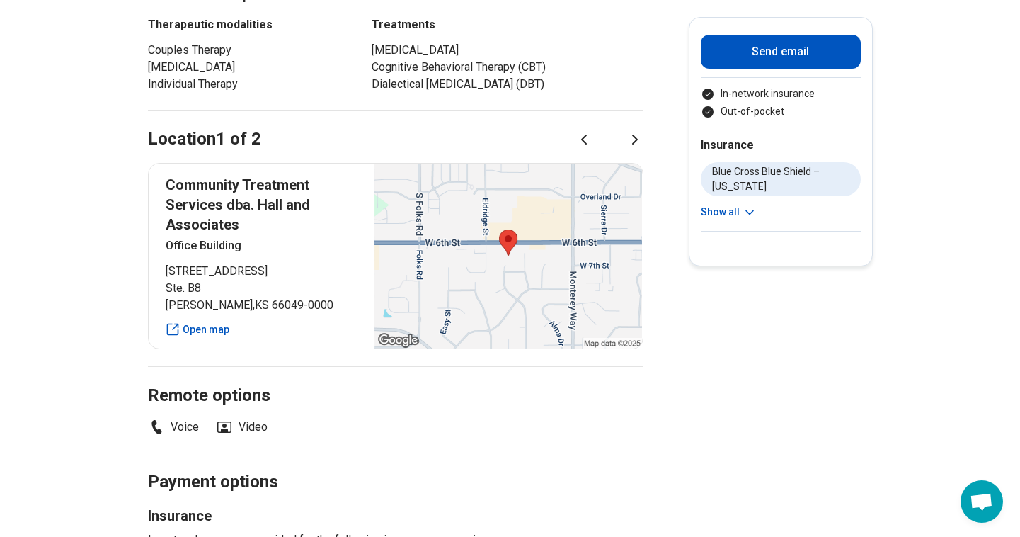
scroll to position [592, 0]
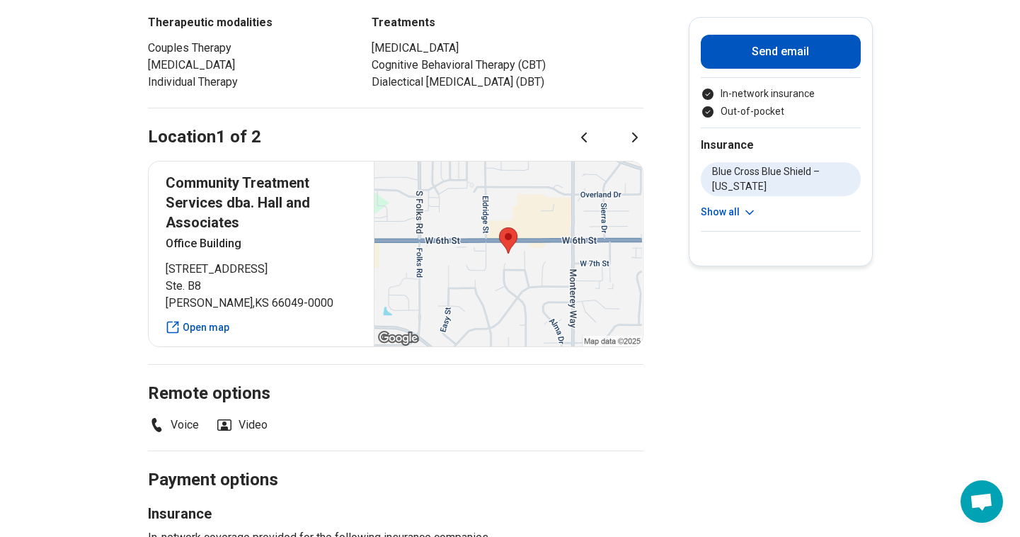
click at [632, 146] on icon at bounding box center [635, 137] width 17 height 17
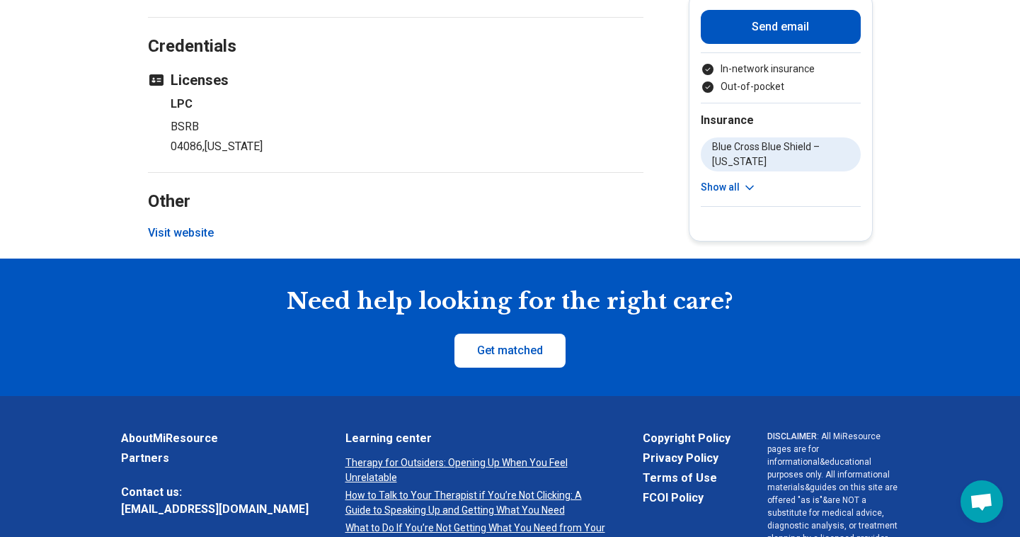
scroll to position [1302, 0]
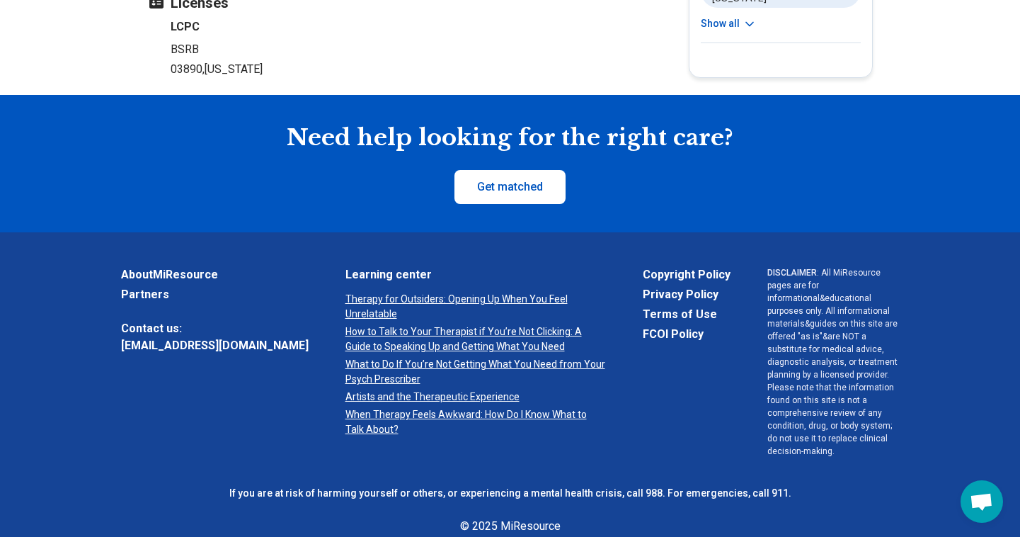
scroll to position [1293, 0]
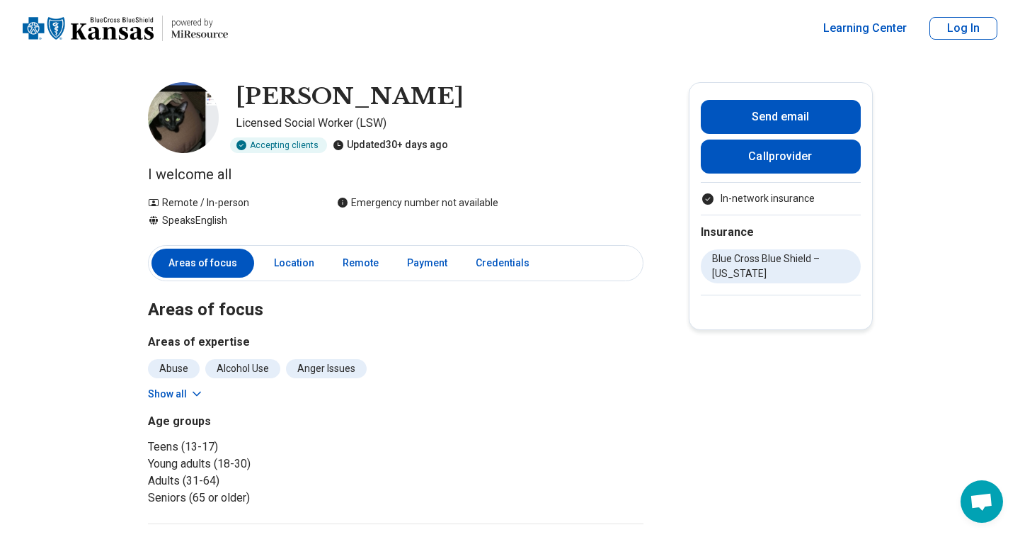
scroll to position [-4, 0]
